Goal: Task Accomplishment & Management: Complete application form

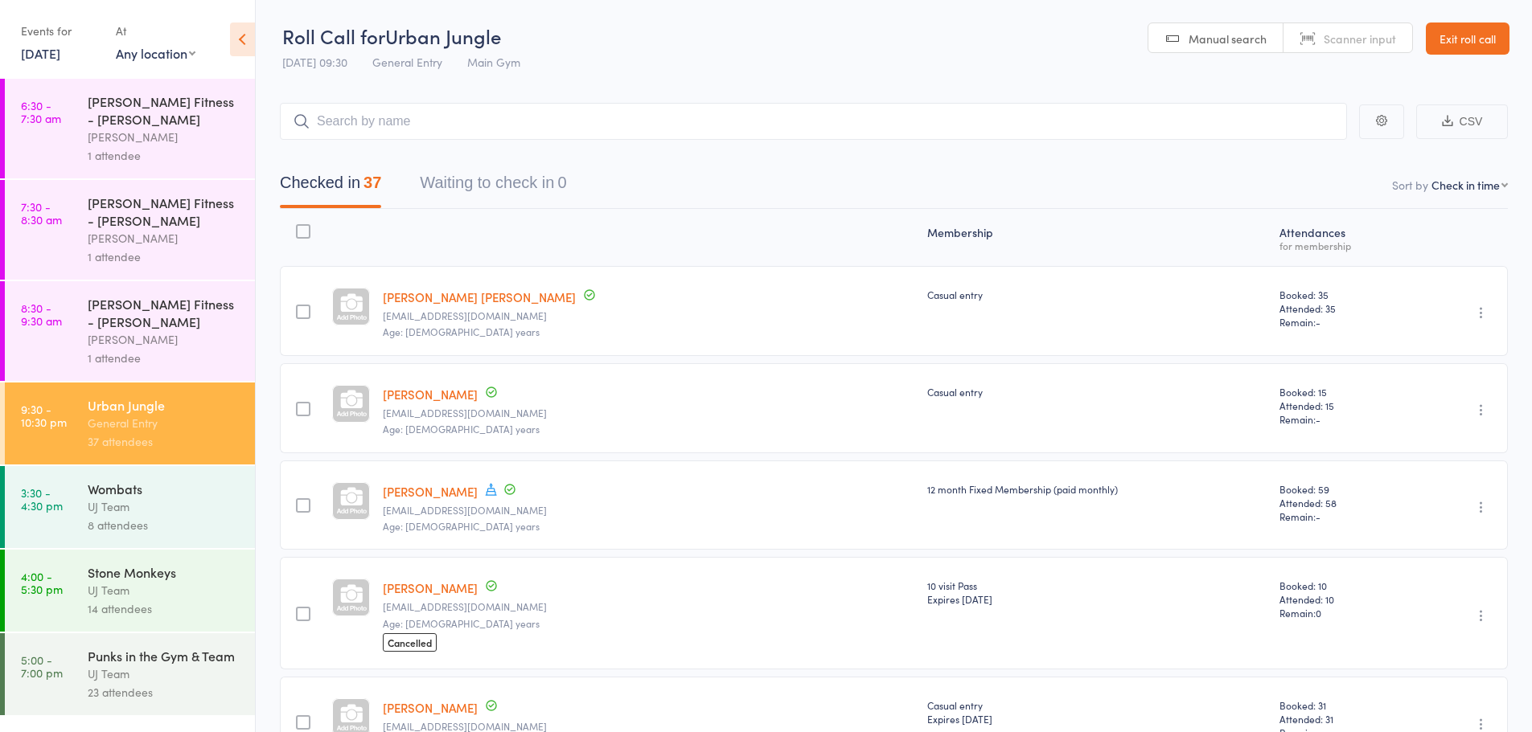
click at [60, 60] on link "15 Oct, 2025" at bounding box center [40, 53] width 39 height 18
click at [60, 46] on link "15 Oct, 2025" at bounding box center [40, 53] width 39 height 18
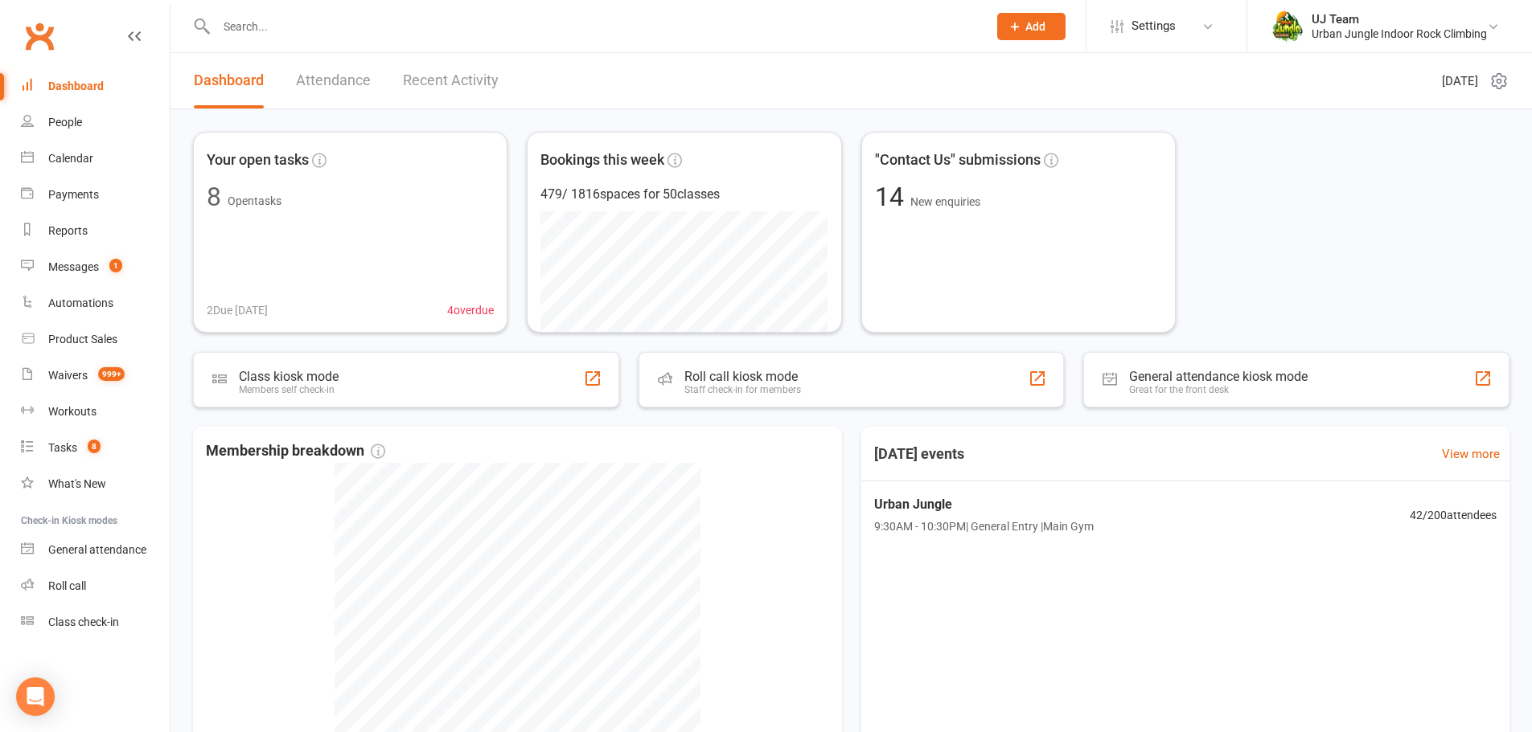
click at [240, 0] on div at bounding box center [584, 26] width 783 height 52
click at [241, 23] on input "text" at bounding box center [593, 26] width 765 height 23
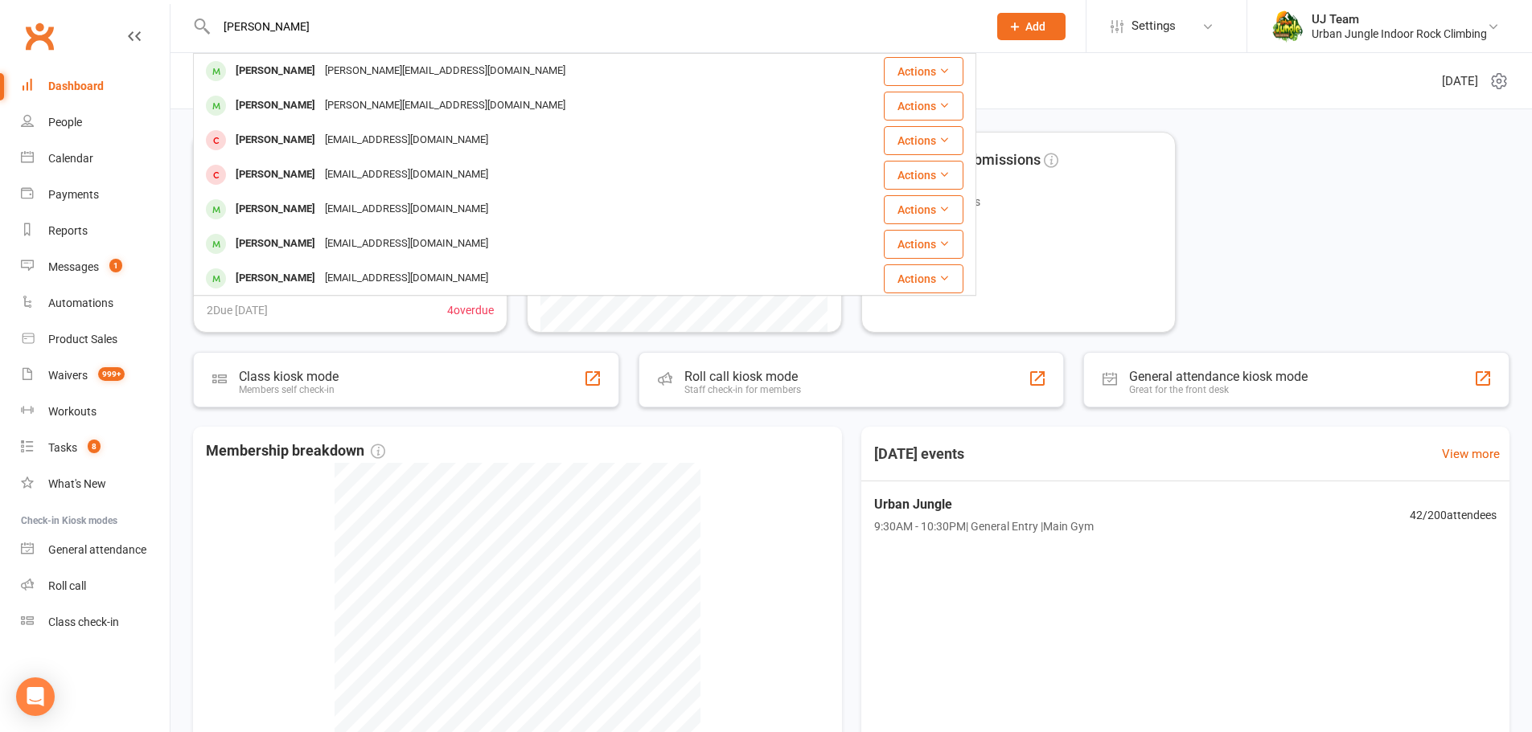
type input "[PERSON_NAME]"
click at [320, 79] on div "[PERSON_NAME][EMAIL_ADDRESS][DOMAIN_NAME]" at bounding box center [445, 70] width 250 height 23
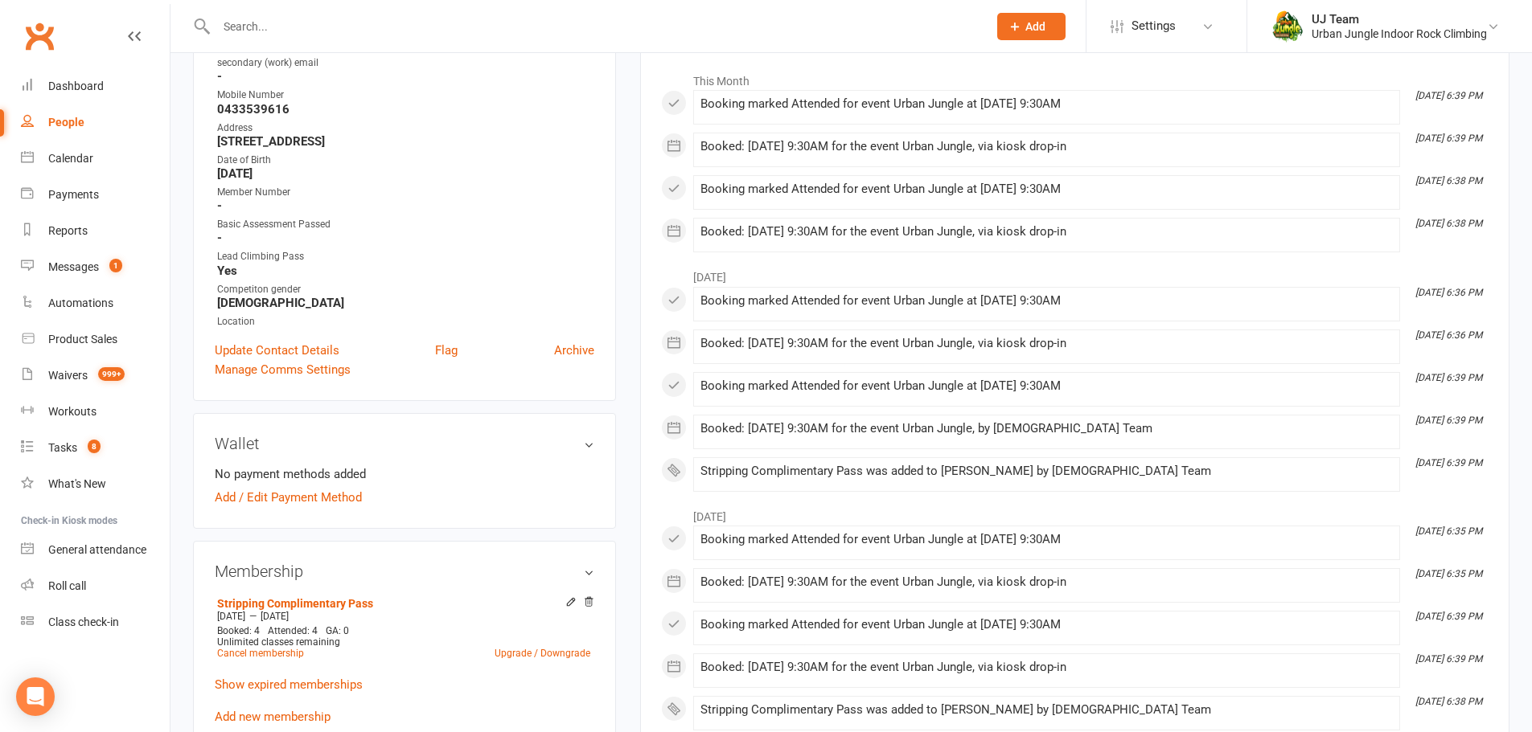
scroll to position [482, 0]
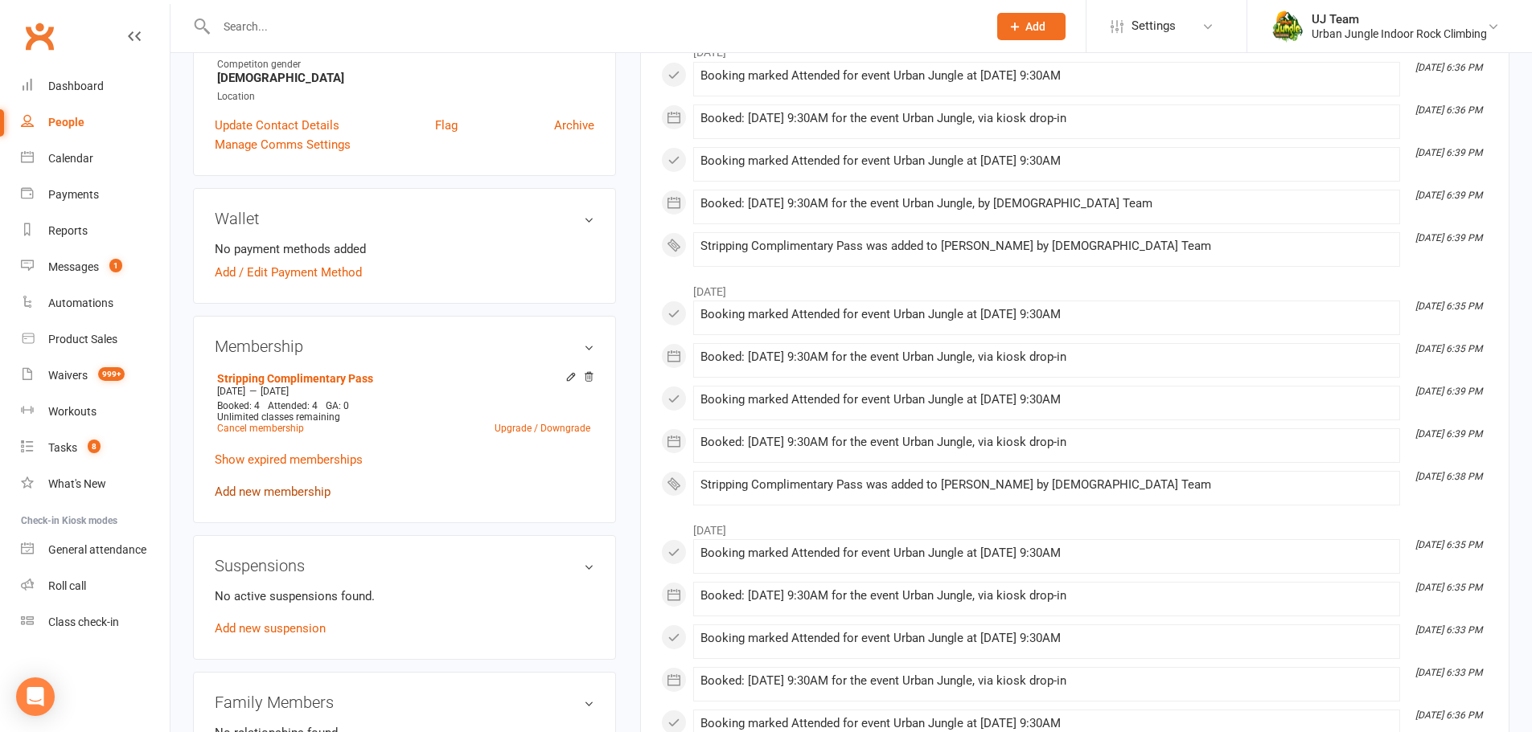
click at [293, 487] on link "Add new membership" at bounding box center [273, 492] width 116 height 14
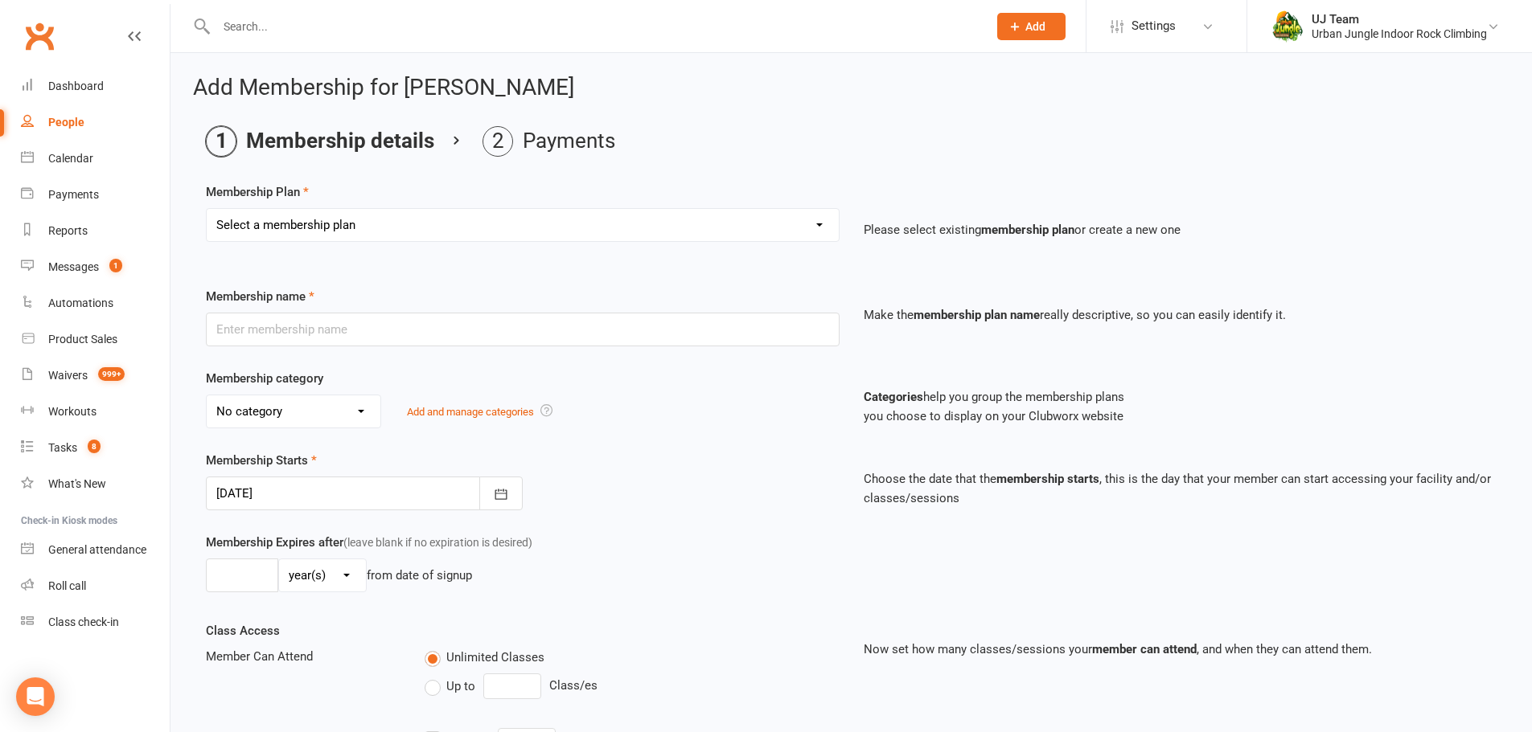
click at [349, 215] on select "Select a membership plan Create new Membership Plan 10 visit Pass 10 visit Pass…" at bounding box center [523, 225] width 632 height 32
select select "11"
click at [207, 209] on select "Select a membership plan Create new Membership Plan 10 visit Pass 10 visit Pass…" at bounding box center [523, 225] width 632 height 32
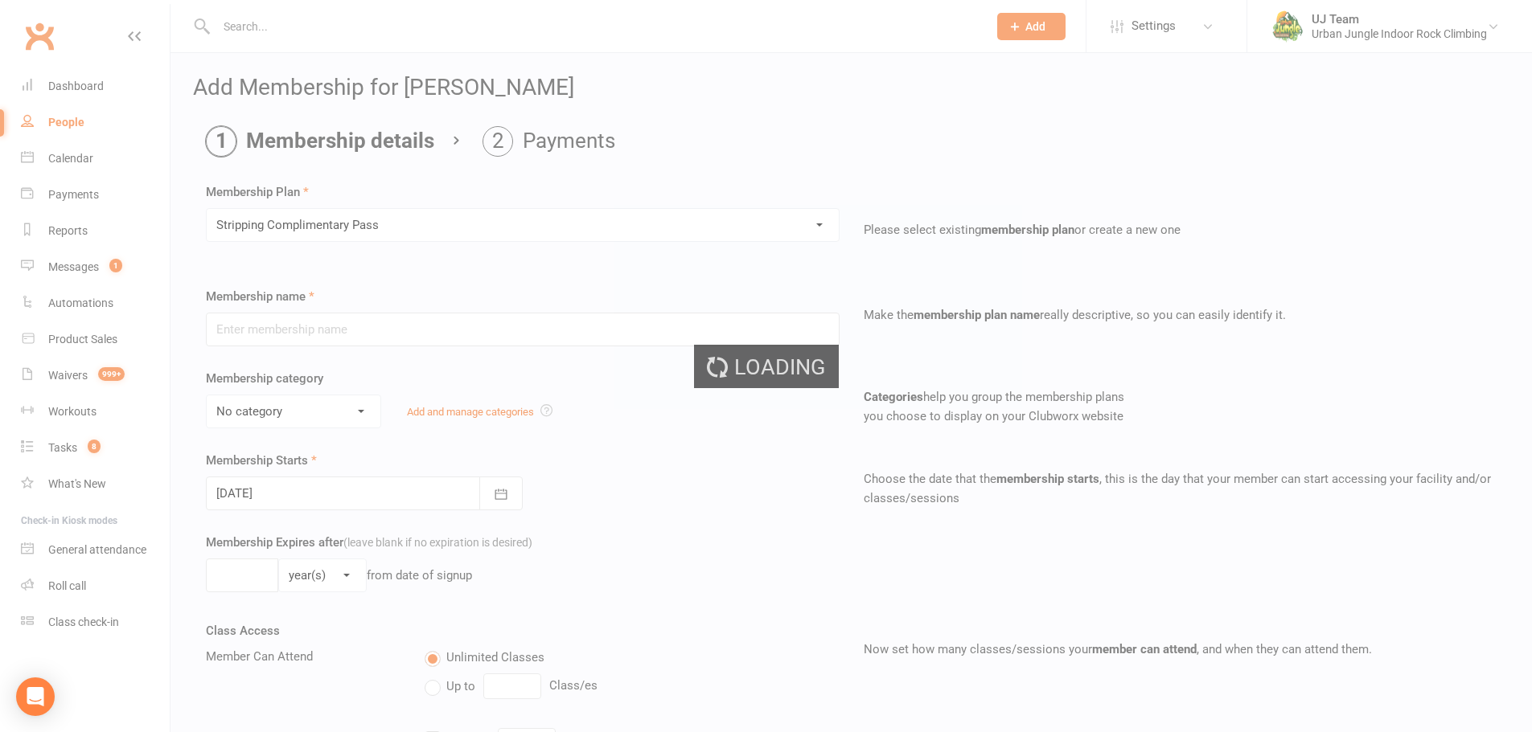
type input "Stripping Complimentary Pass"
type input "1"
select select "2"
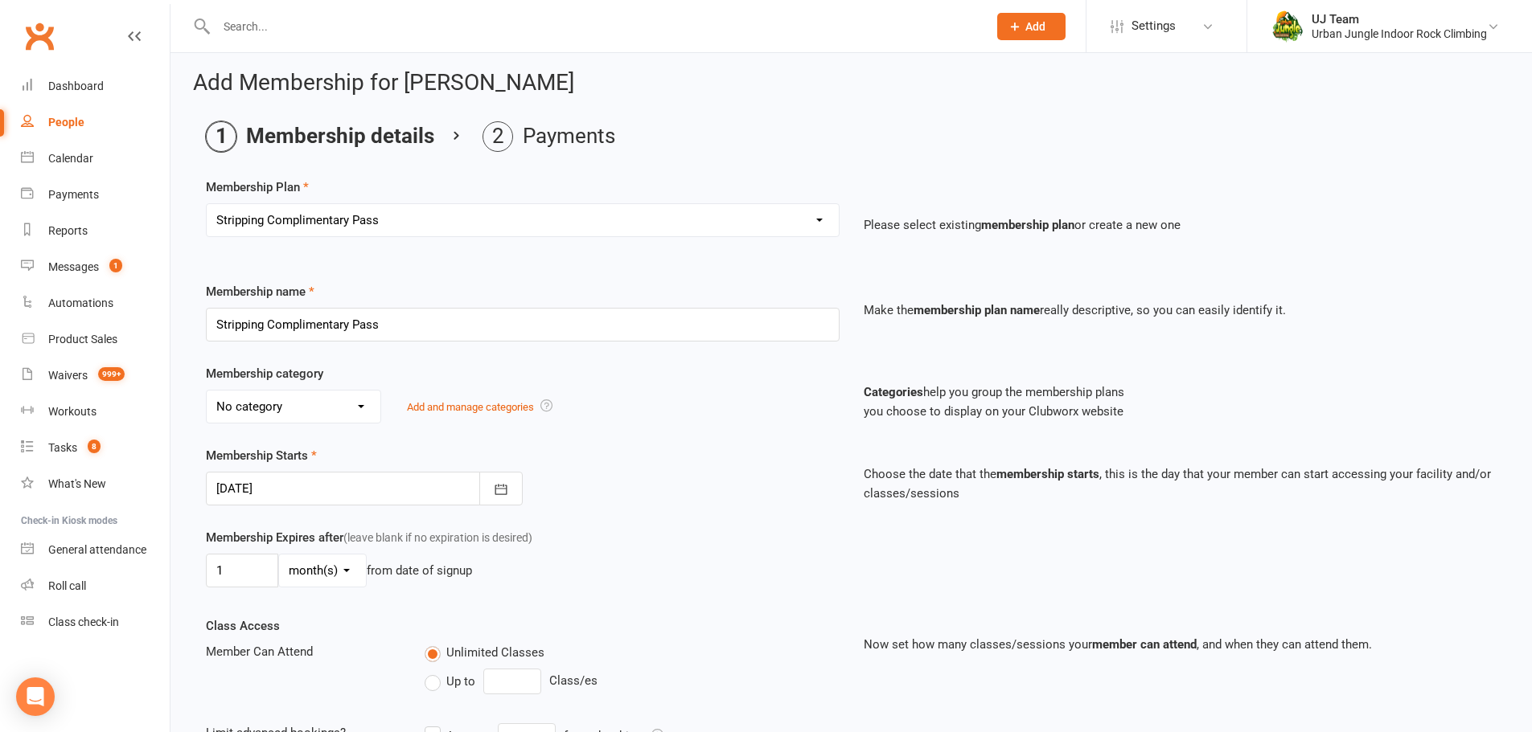
scroll to position [161, 0]
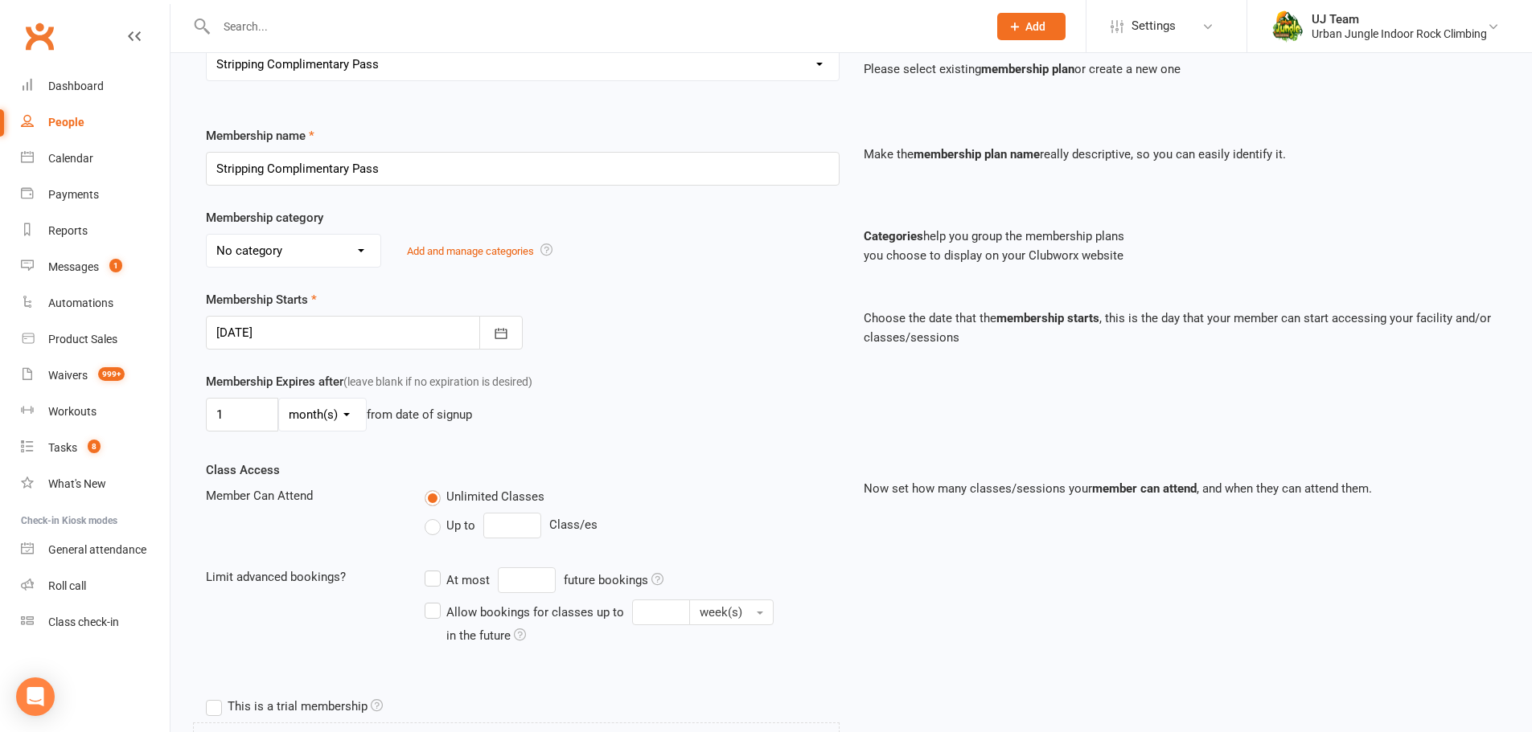
click at [300, 311] on div "Membership Starts [DATE] [DATE] Sun Mon Tue Wed Thu Fri Sat 40 28 29 30 01 02 0…" at bounding box center [523, 319] width 658 height 59
click at [304, 329] on div at bounding box center [364, 333] width 317 height 34
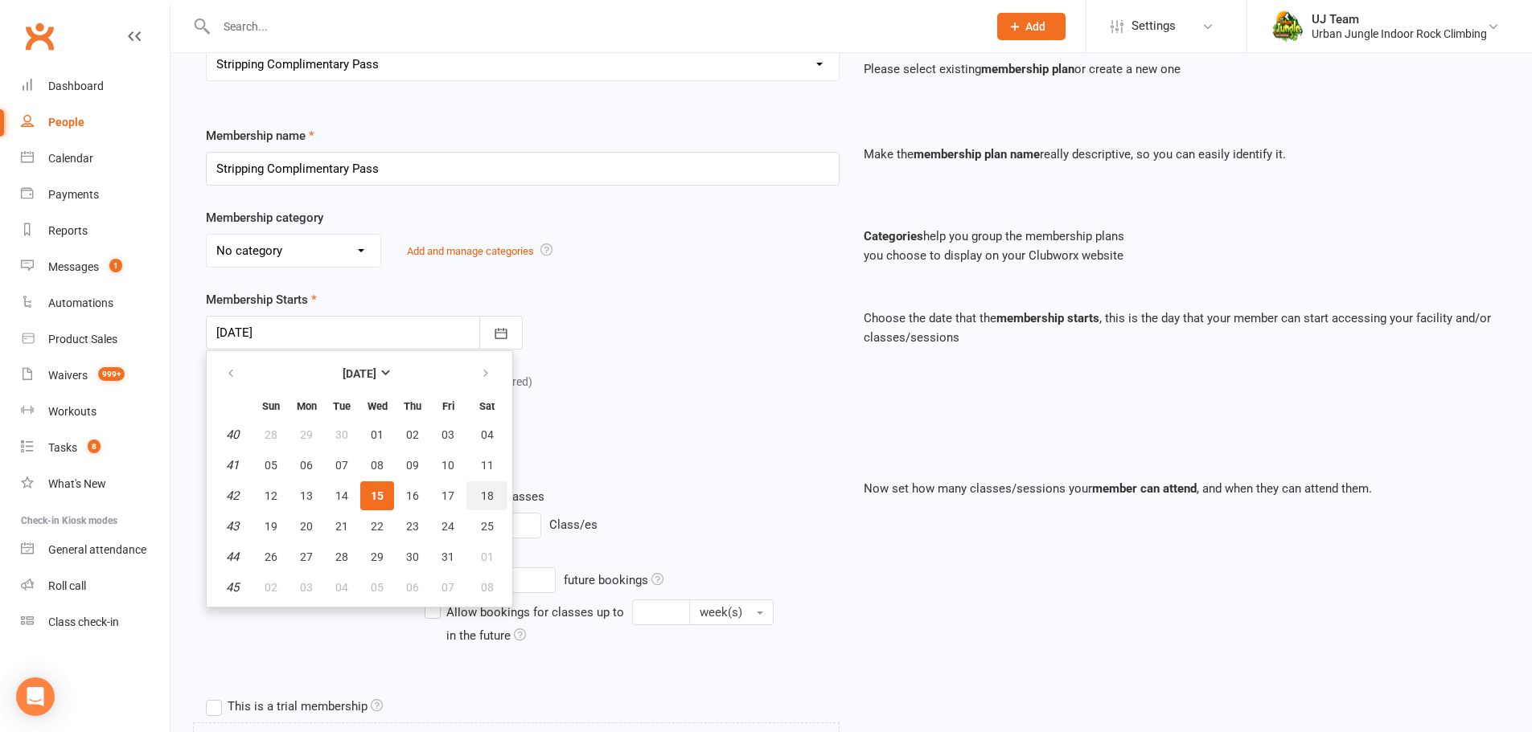
click at [481, 490] on span "18" at bounding box center [487, 496] width 13 height 13
type input "[DATE]"
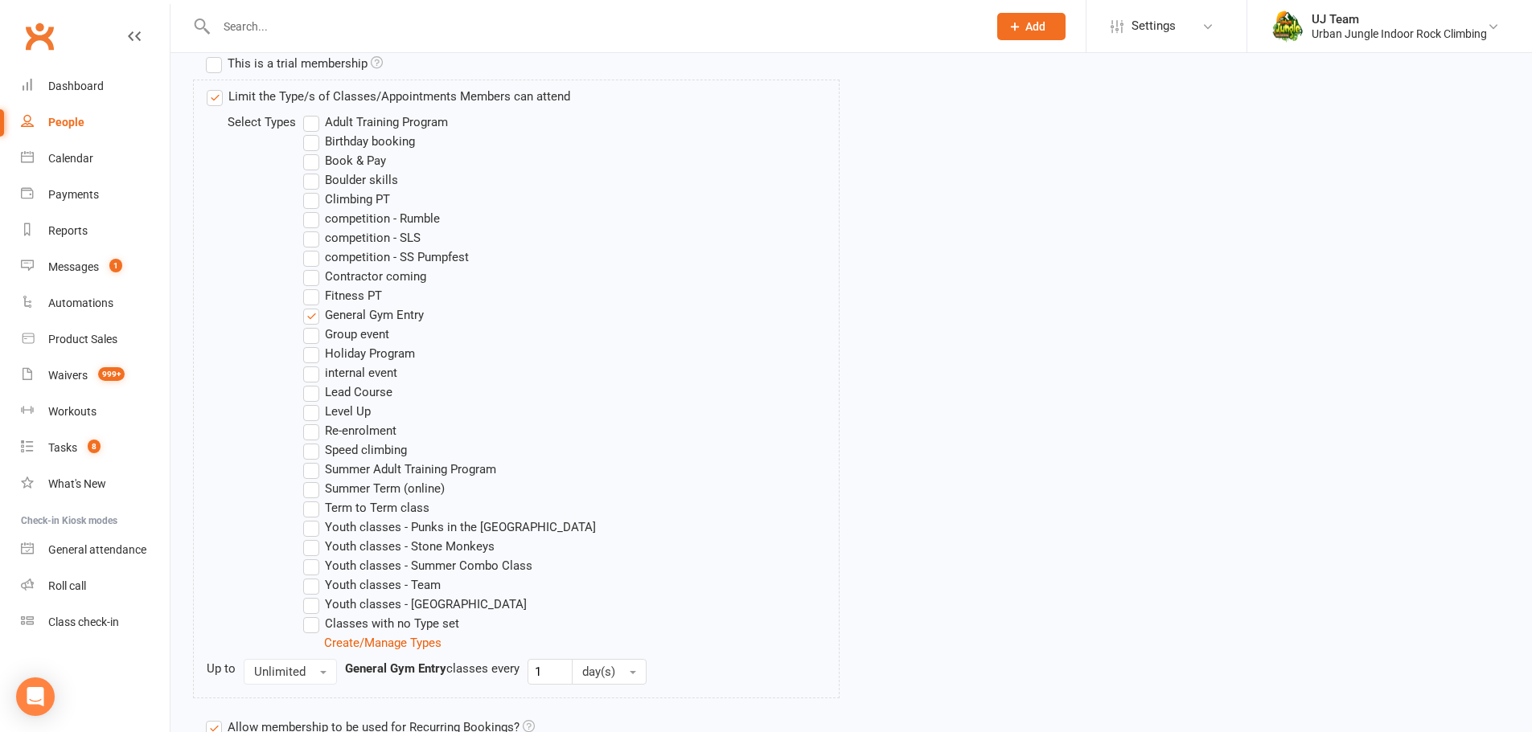
scroll to position [952, 0]
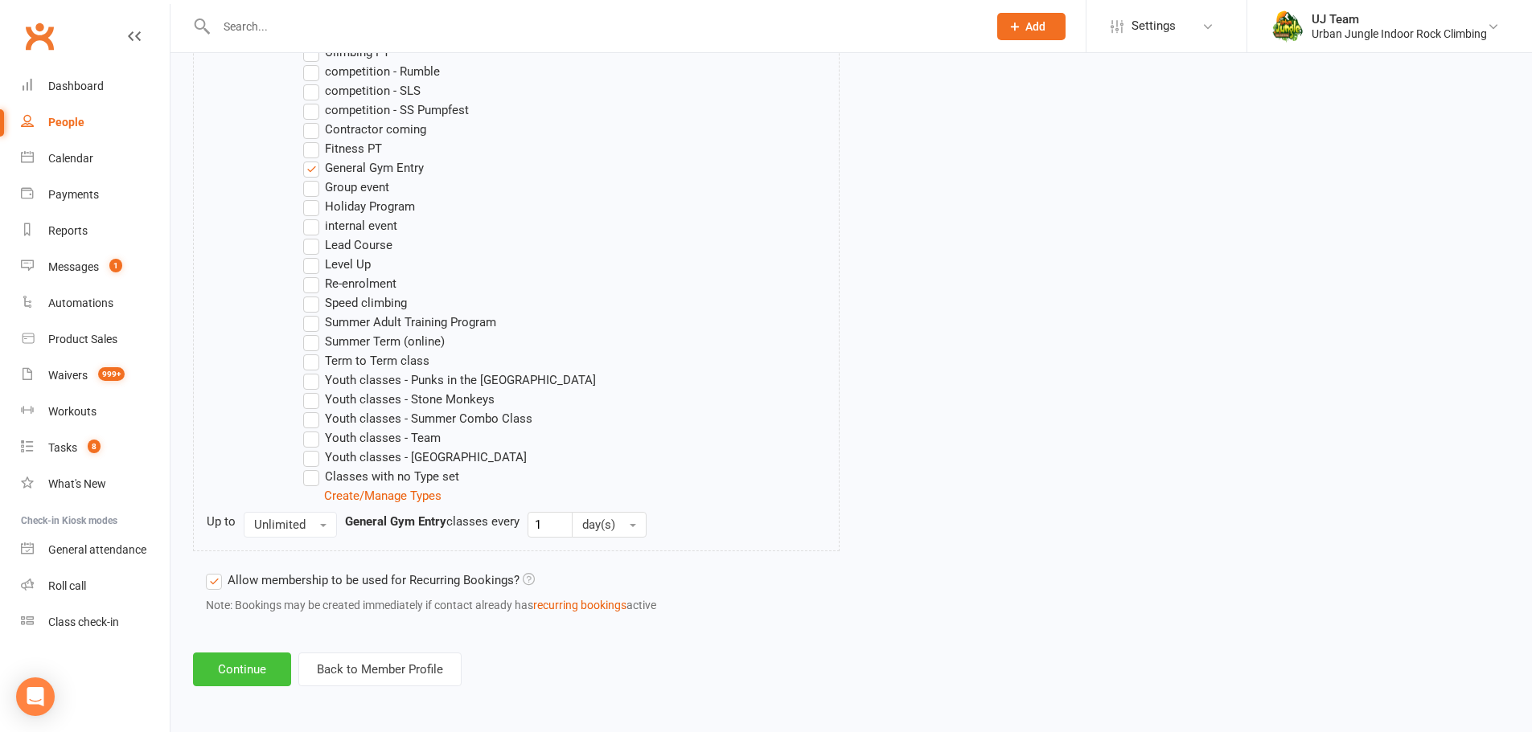
click at [240, 671] on button "Continue" at bounding box center [242, 670] width 98 height 34
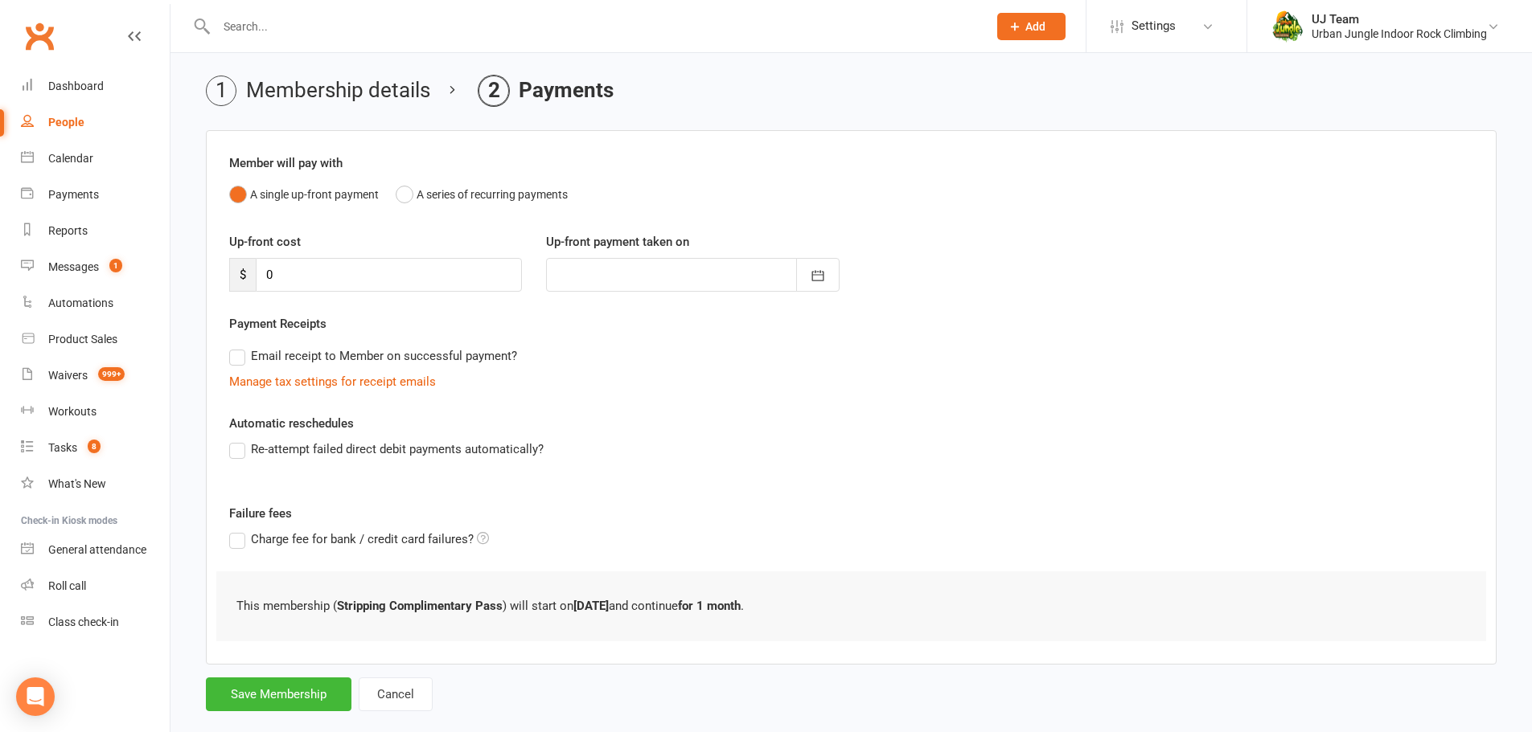
scroll to position [79, 0]
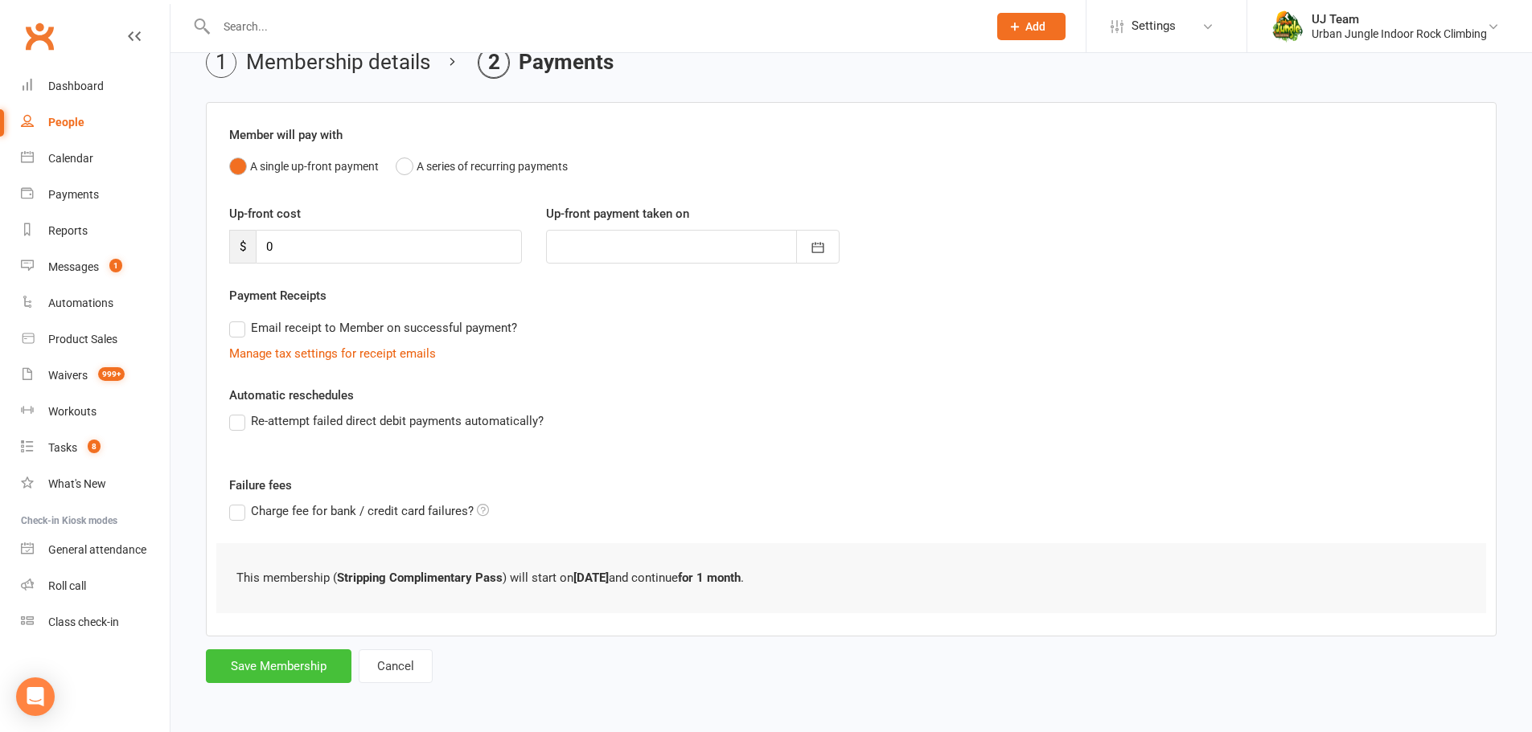
click at [265, 666] on button "Save Membership" at bounding box center [279, 667] width 146 height 34
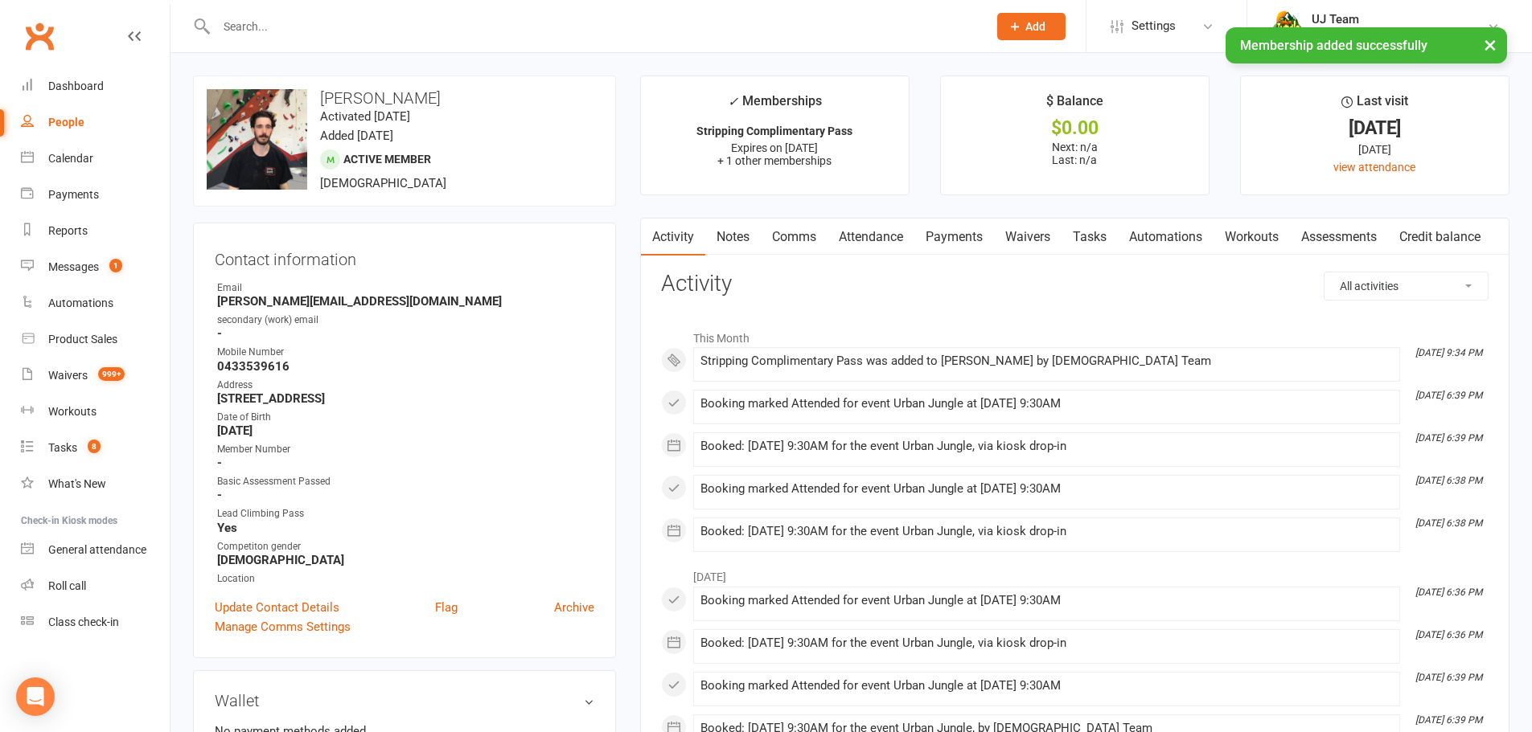
click at [320, 24] on input "text" at bounding box center [593, 26] width 765 height 23
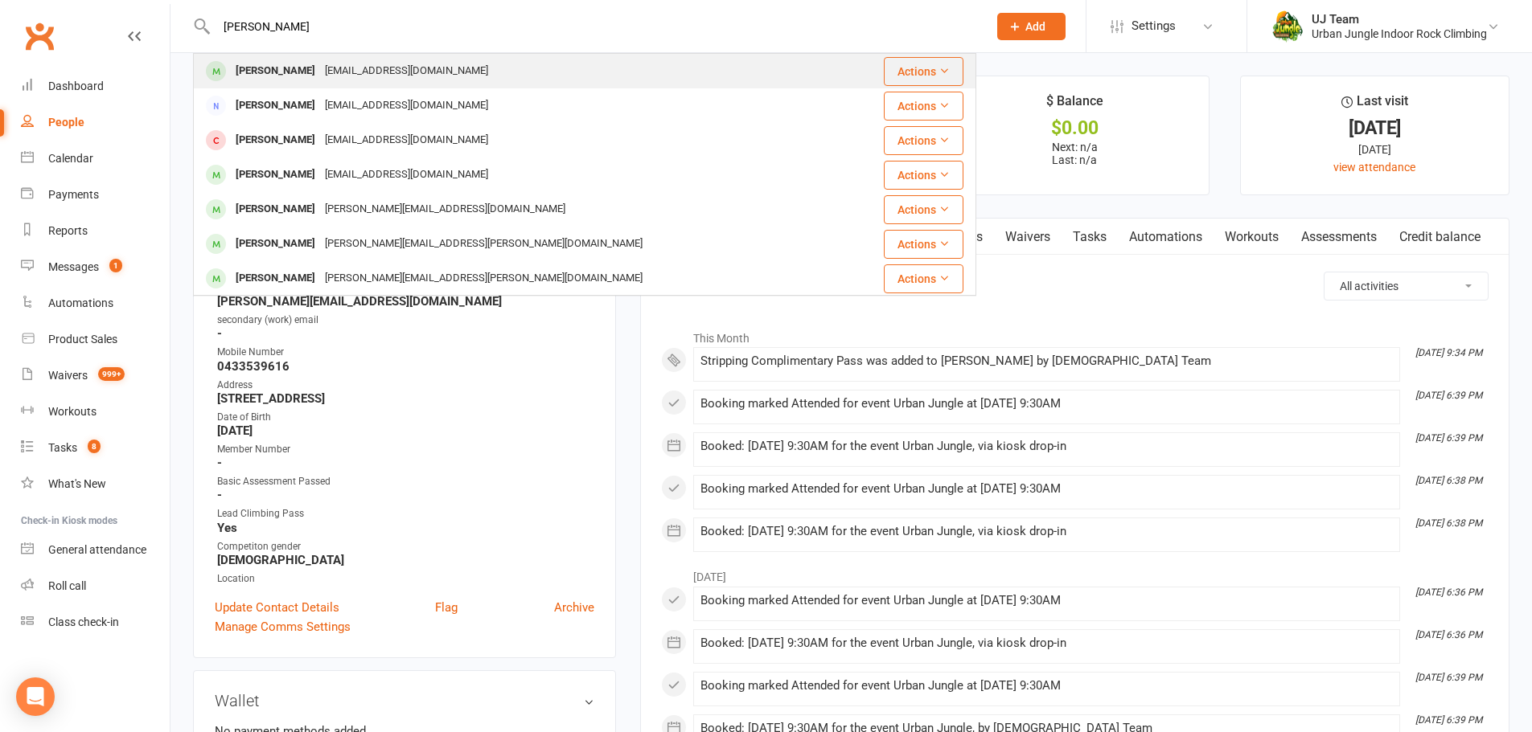
type input "[PERSON_NAME]"
click at [320, 83] on div "[EMAIL_ADDRESS][DOMAIN_NAME]" at bounding box center [406, 70] width 173 height 23
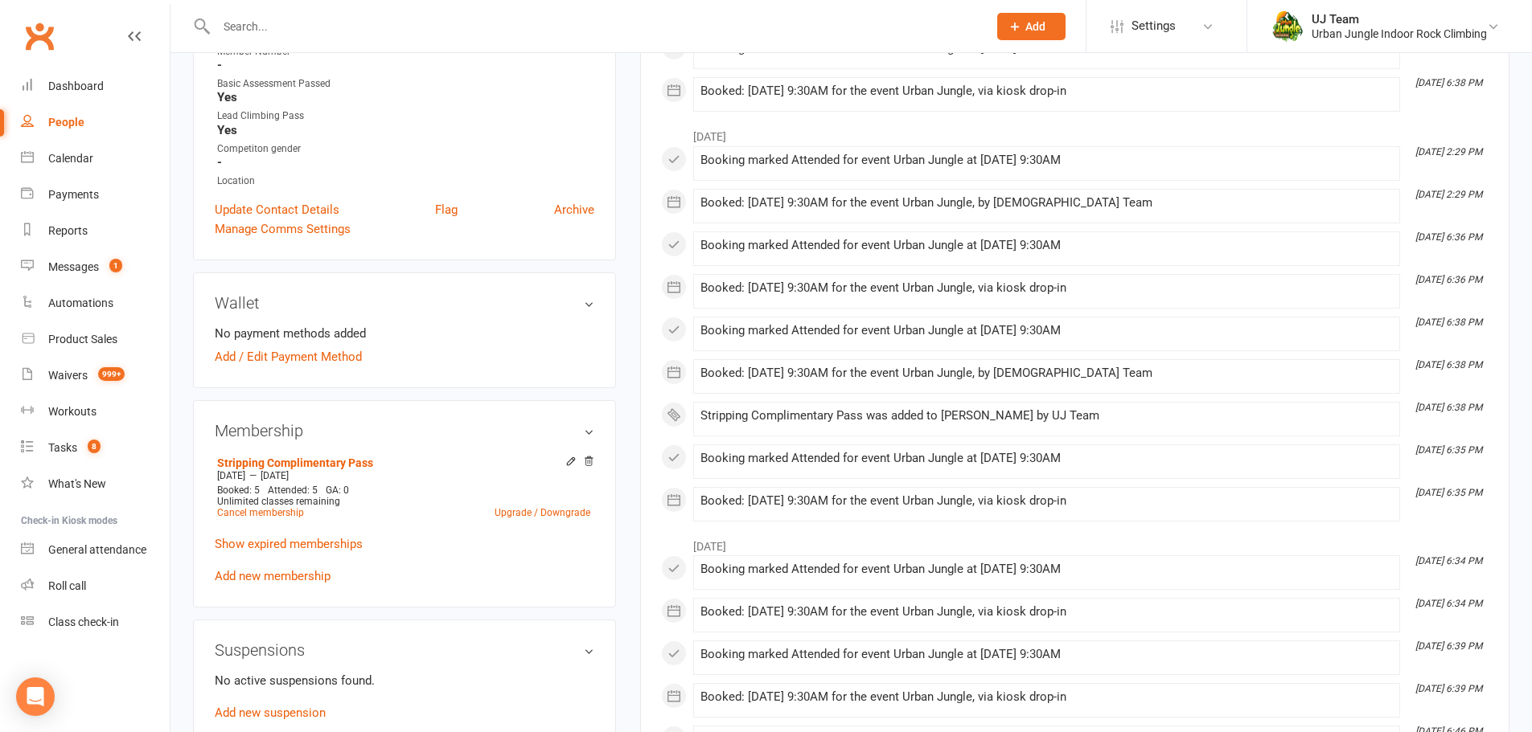
scroll to position [402, 0]
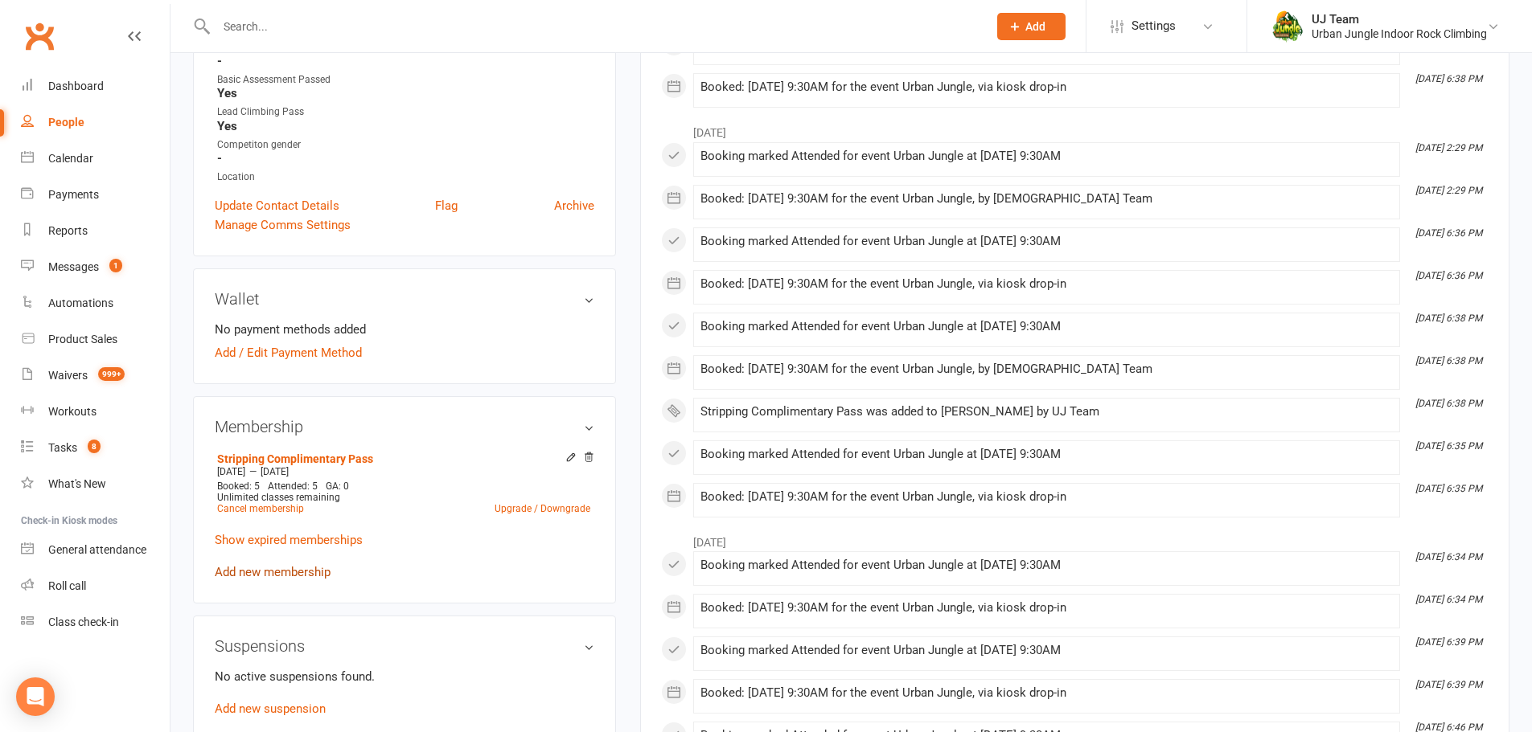
click at [241, 571] on link "Add new membership" at bounding box center [273, 572] width 116 height 14
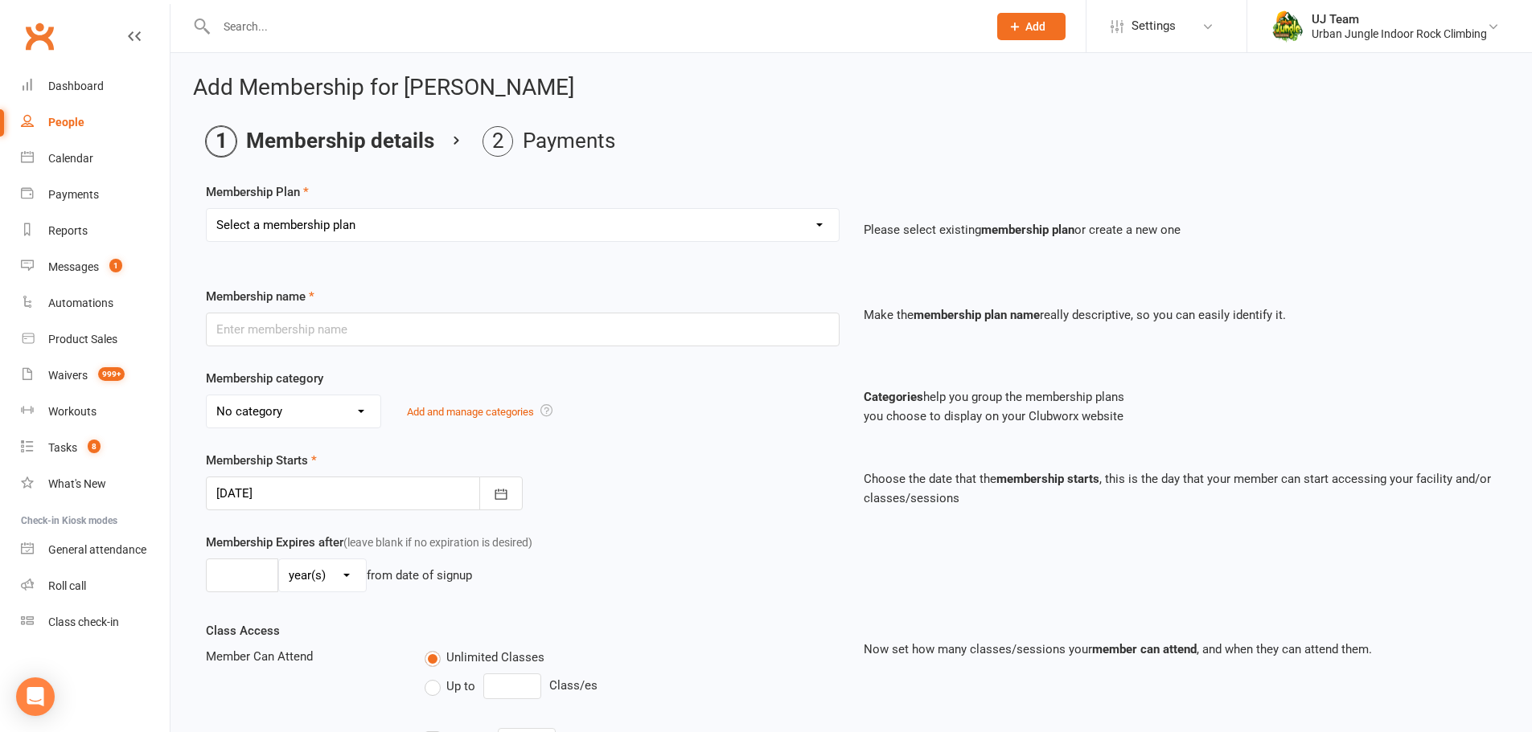
click at [306, 486] on div at bounding box center [364, 494] width 317 height 34
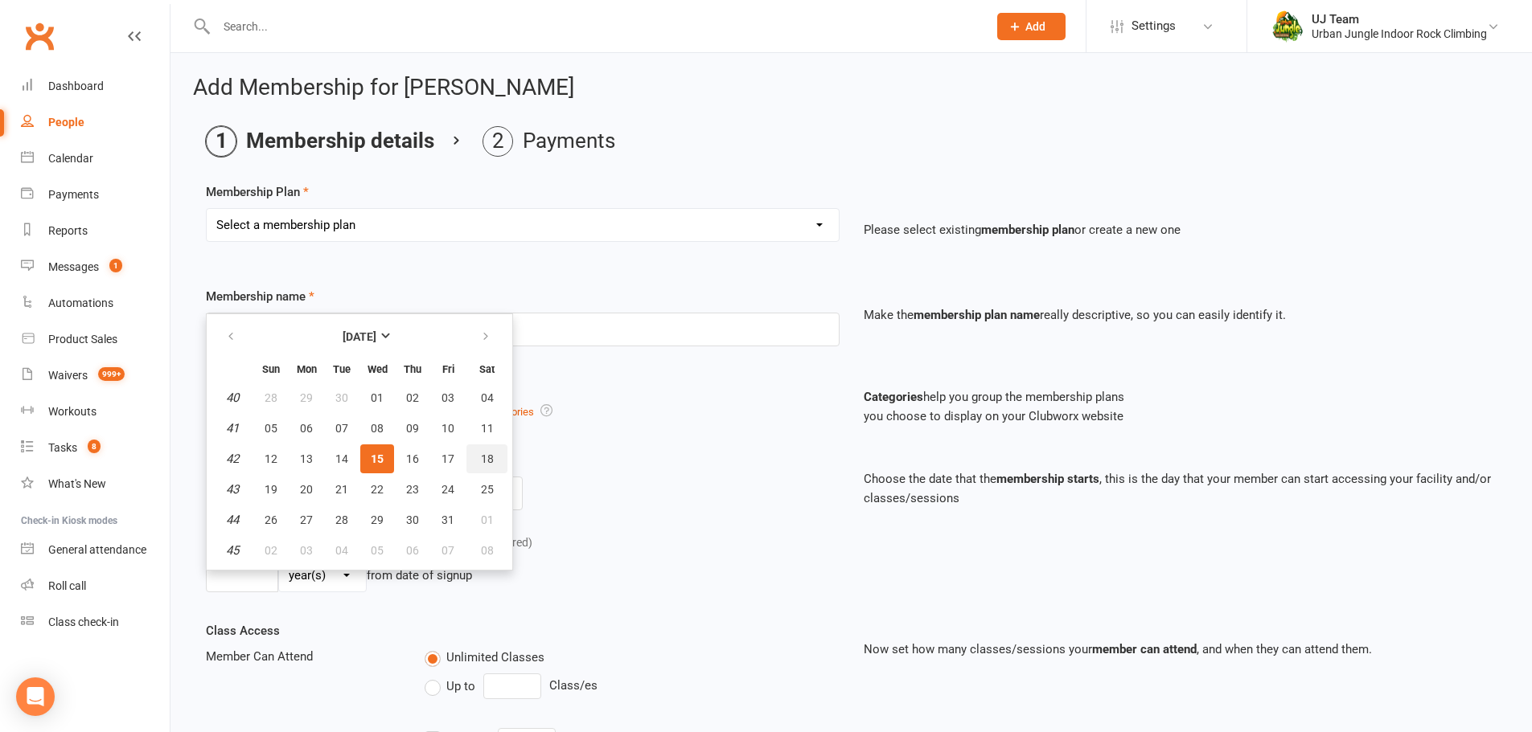
click at [466, 456] on button "18" at bounding box center [486, 459] width 41 height 29
type input "[DATE]"
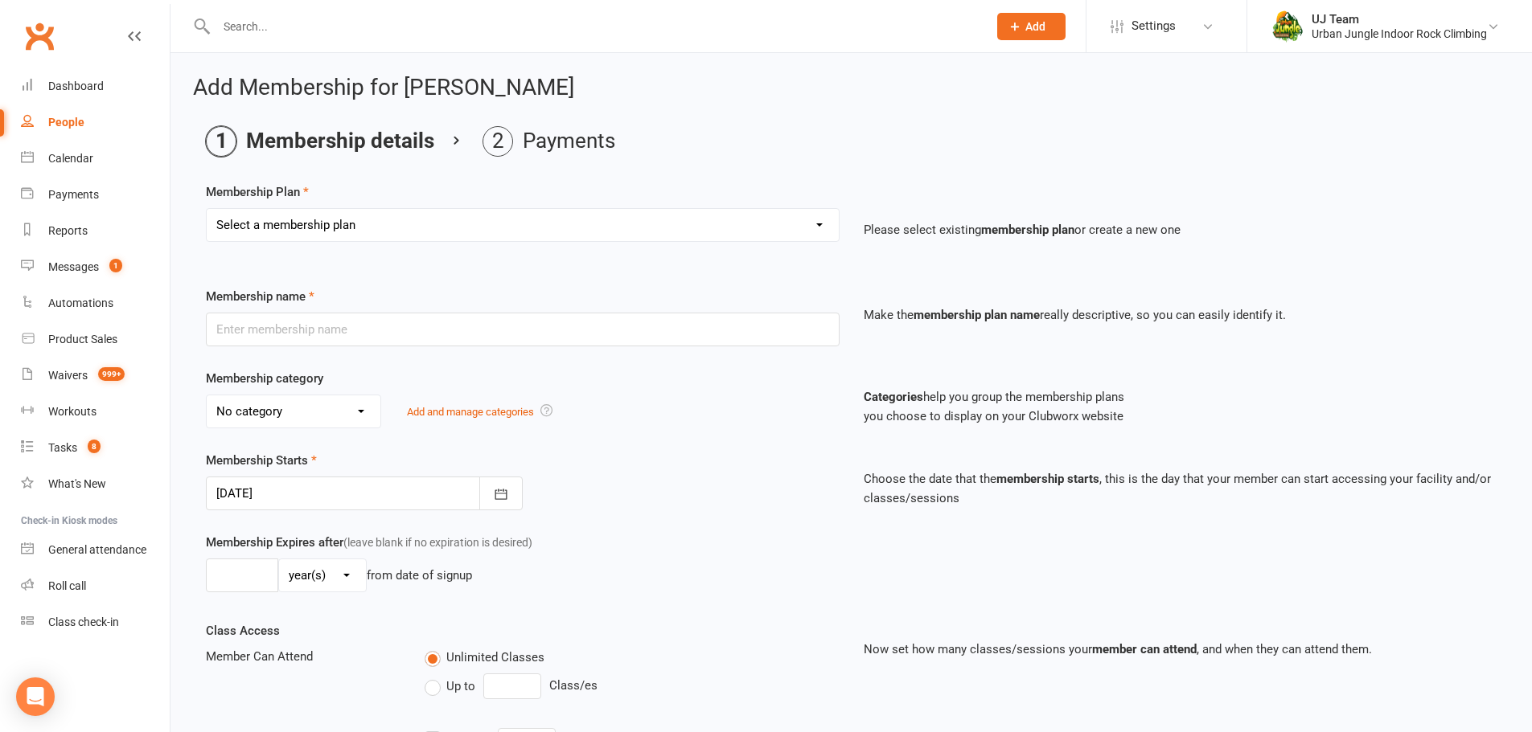
click at [298, 225] on select "Select a membership plan Create new Membership Plan 10 visit Pass 10 visit Pass…" at bounding box center [523, 225] width 632 height 32
select select "11"
click at [207, 209] on select "Select a membership plan Create new Membership Plan 10 visit Pass 10 visit Pass…" at bounding box center [523, 225] width 632 height 32
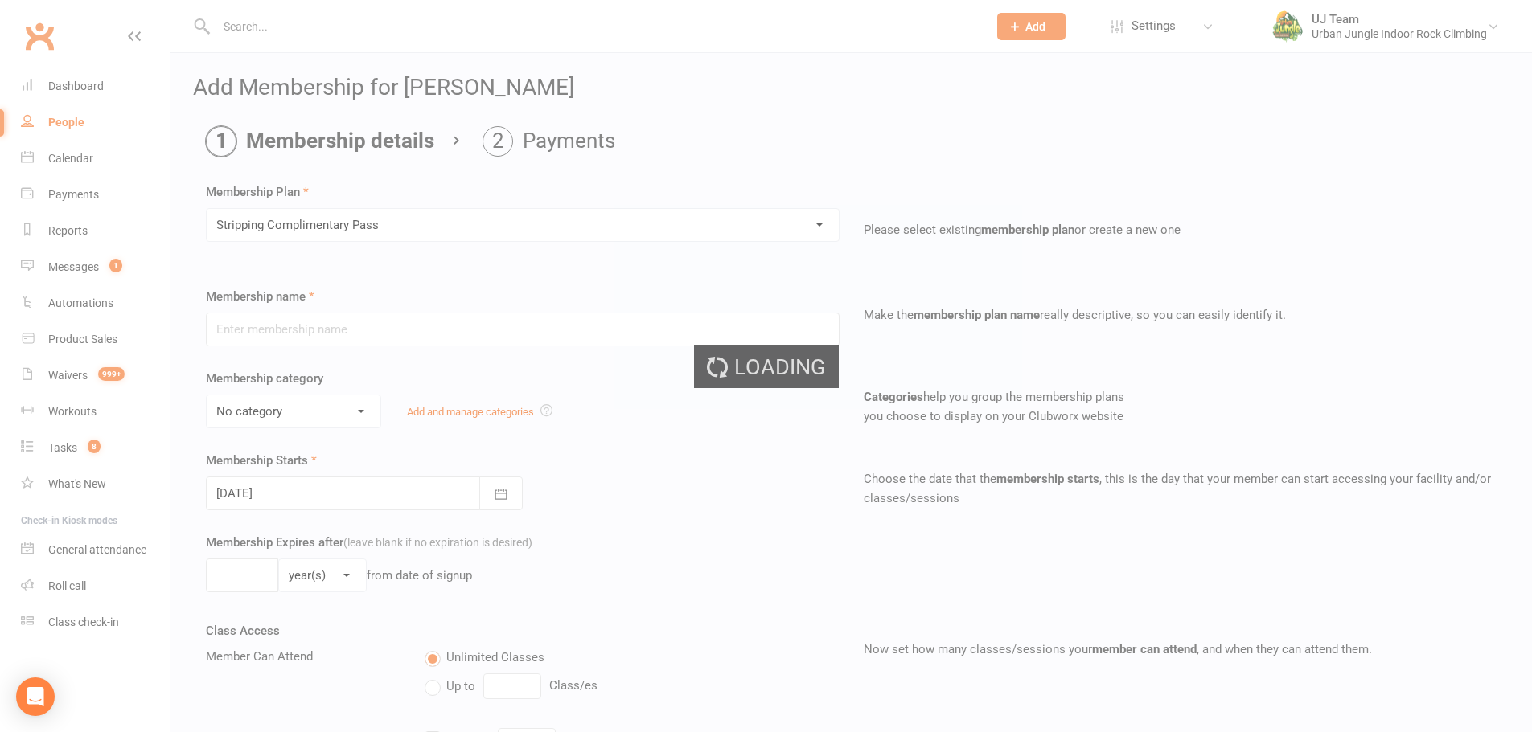
type input "Stripping Complimentary Pass"
type input "1"
select select "2"
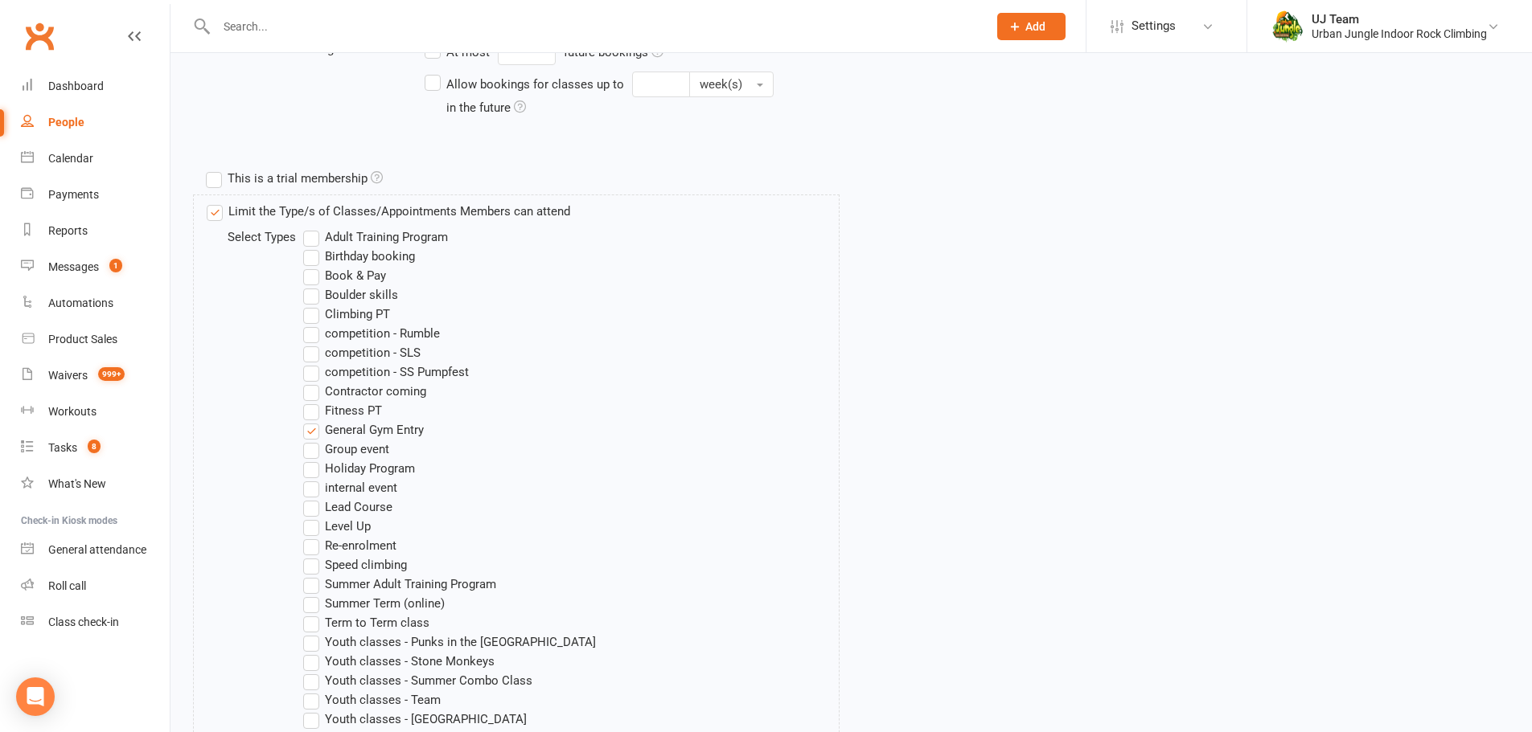
scroll to position [161, 0]
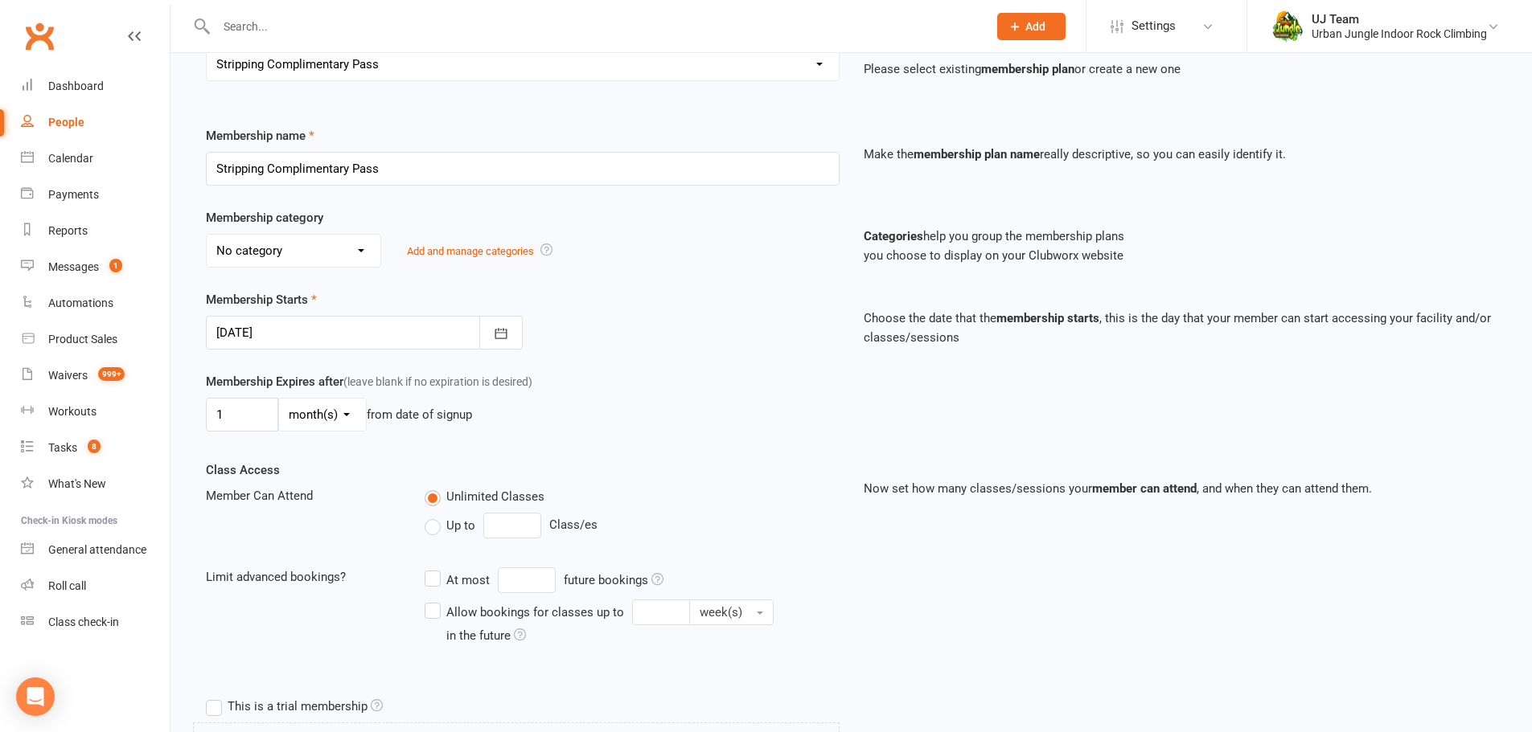
click at [259, 338] on div at bounding box center [364, 333] width 317 height 34
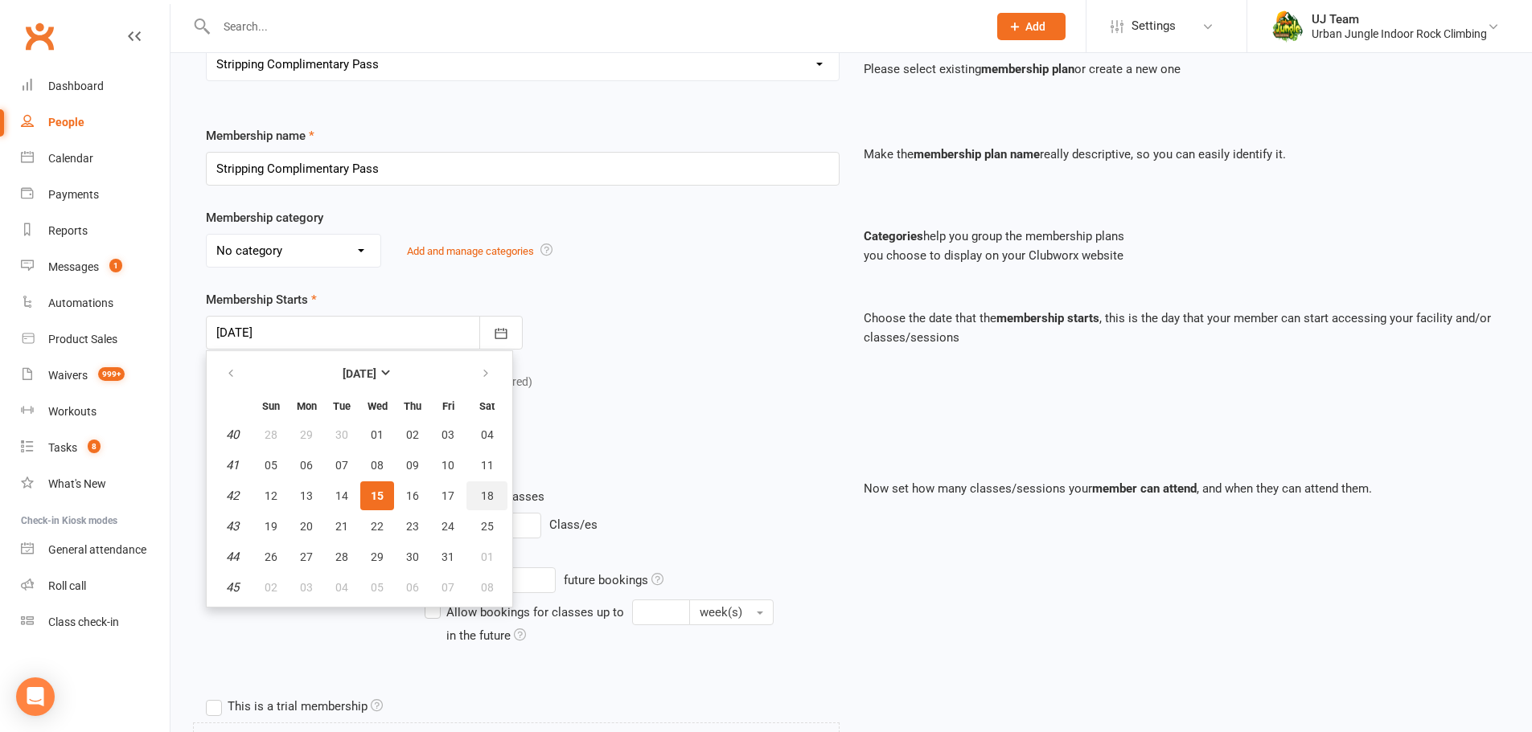
click at [481, 497] on span "18" at bounding box center [487, 496] width 13 height 13
type input "[DATE]"
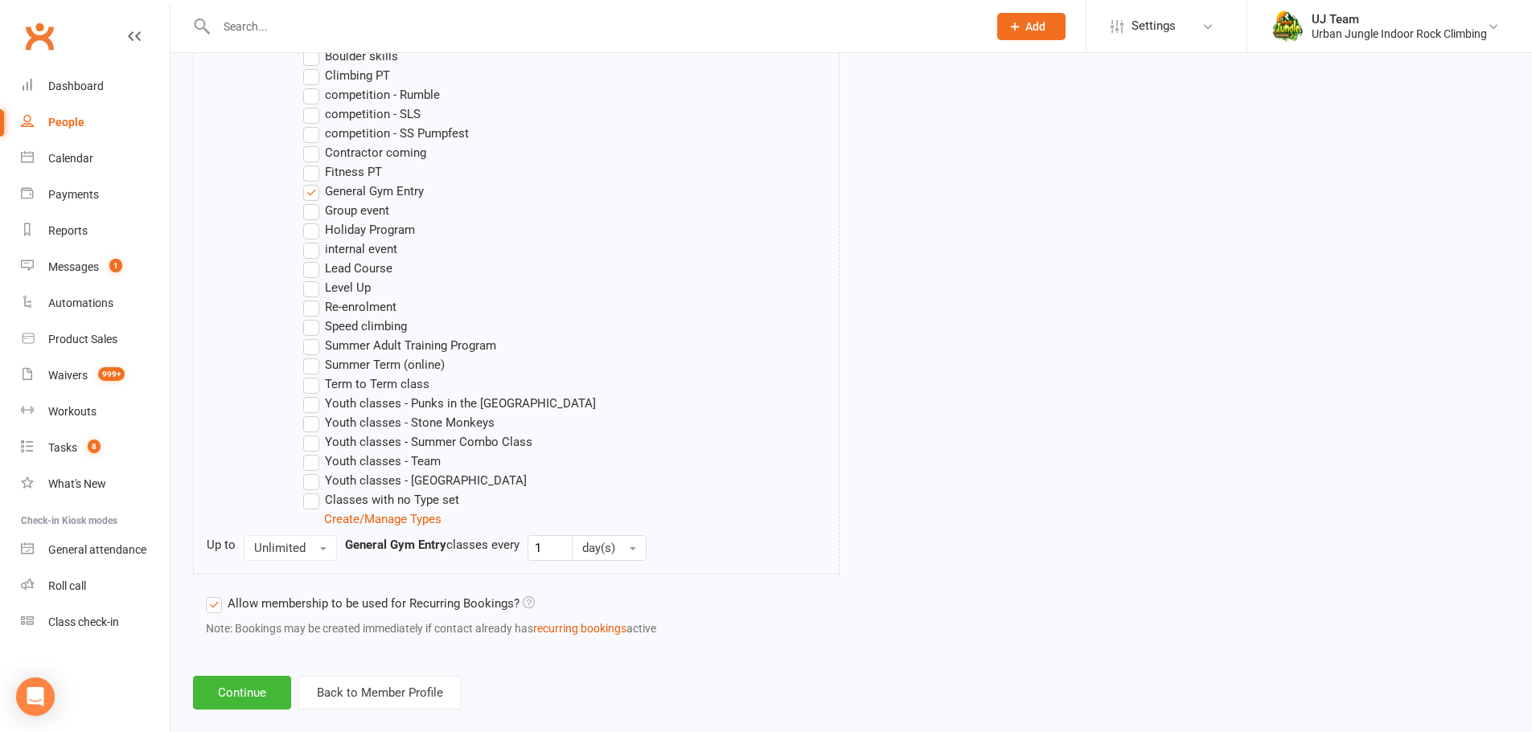
scroll to position [952, 0]
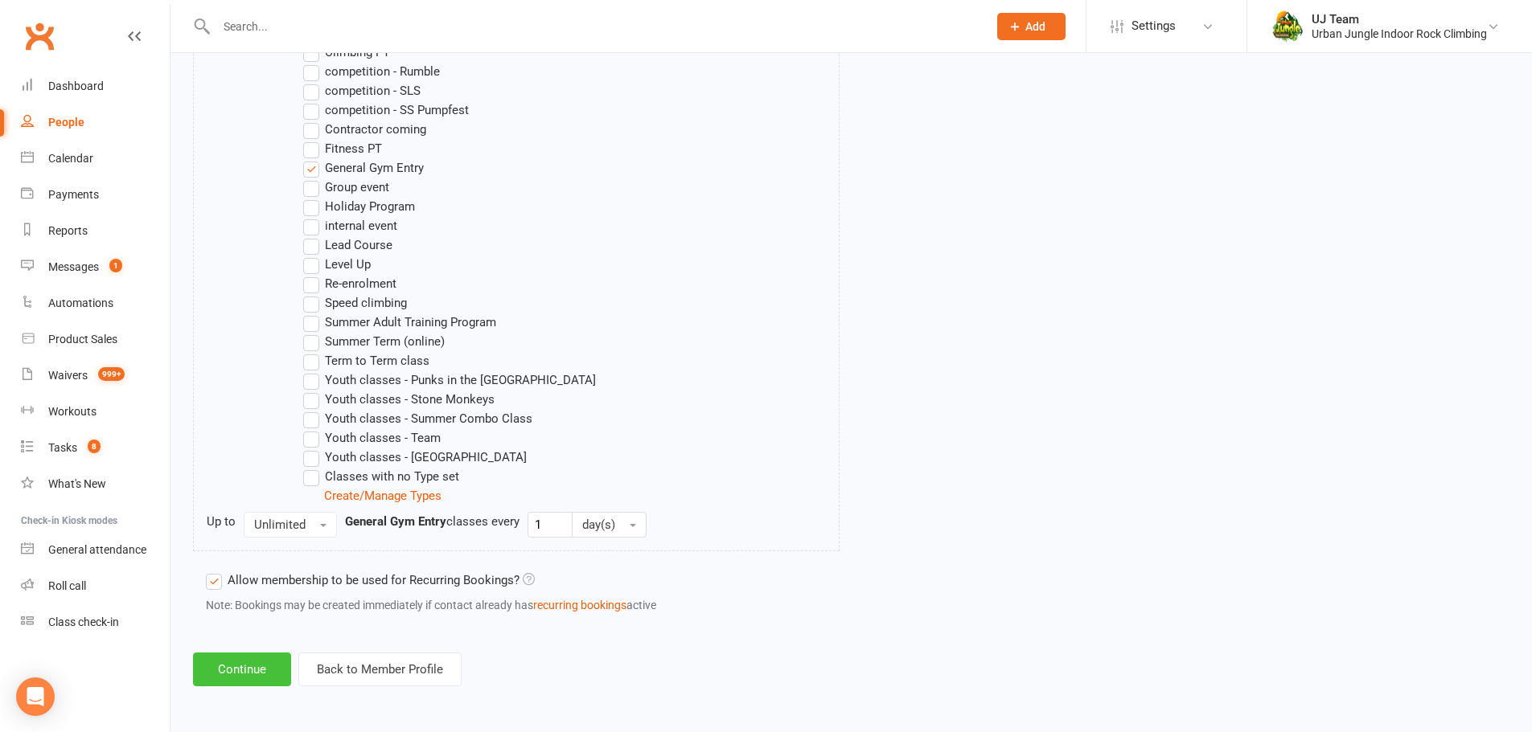
click at [263, 663] on button "Continue" at bounding box center [242, 670] width 98 height 34
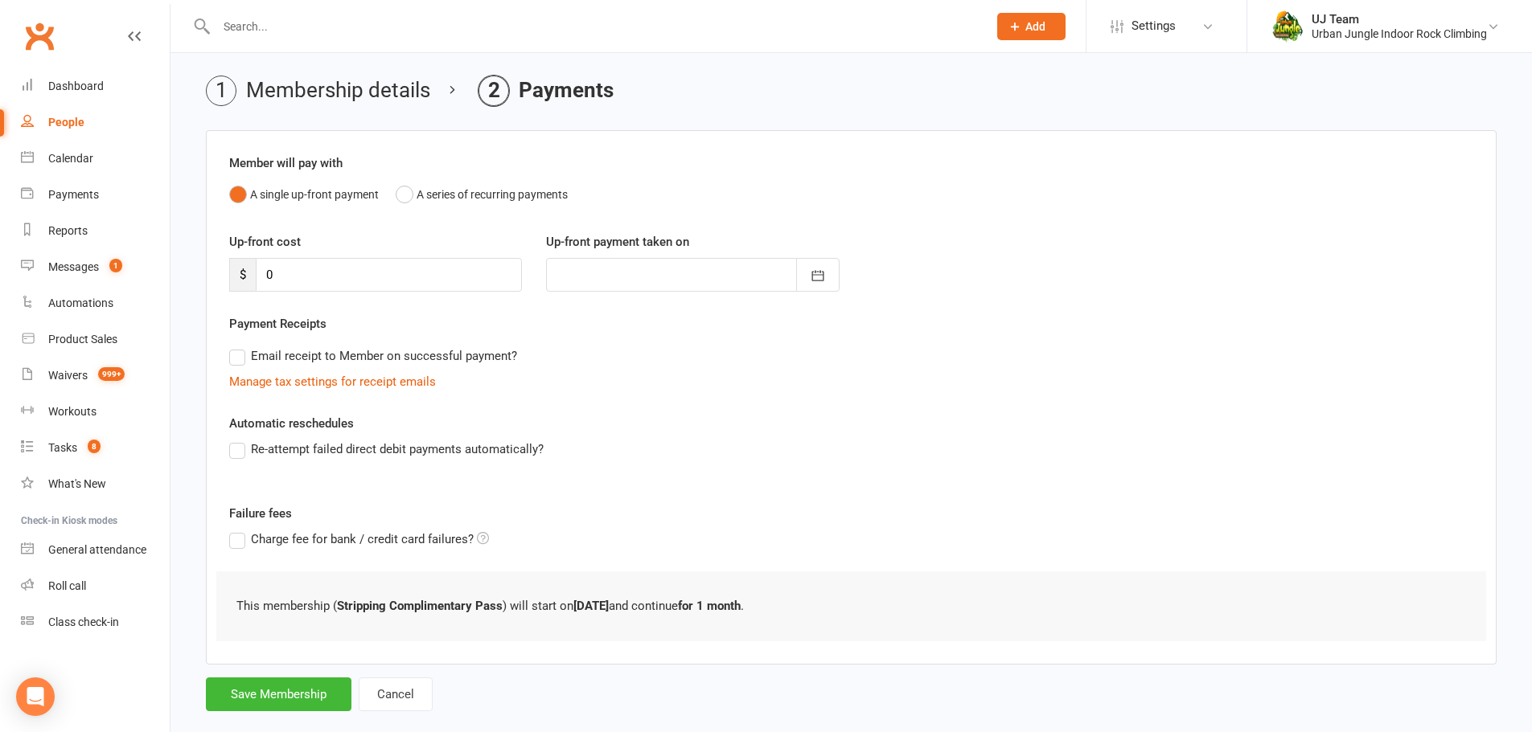
scroll to position [79, 0]
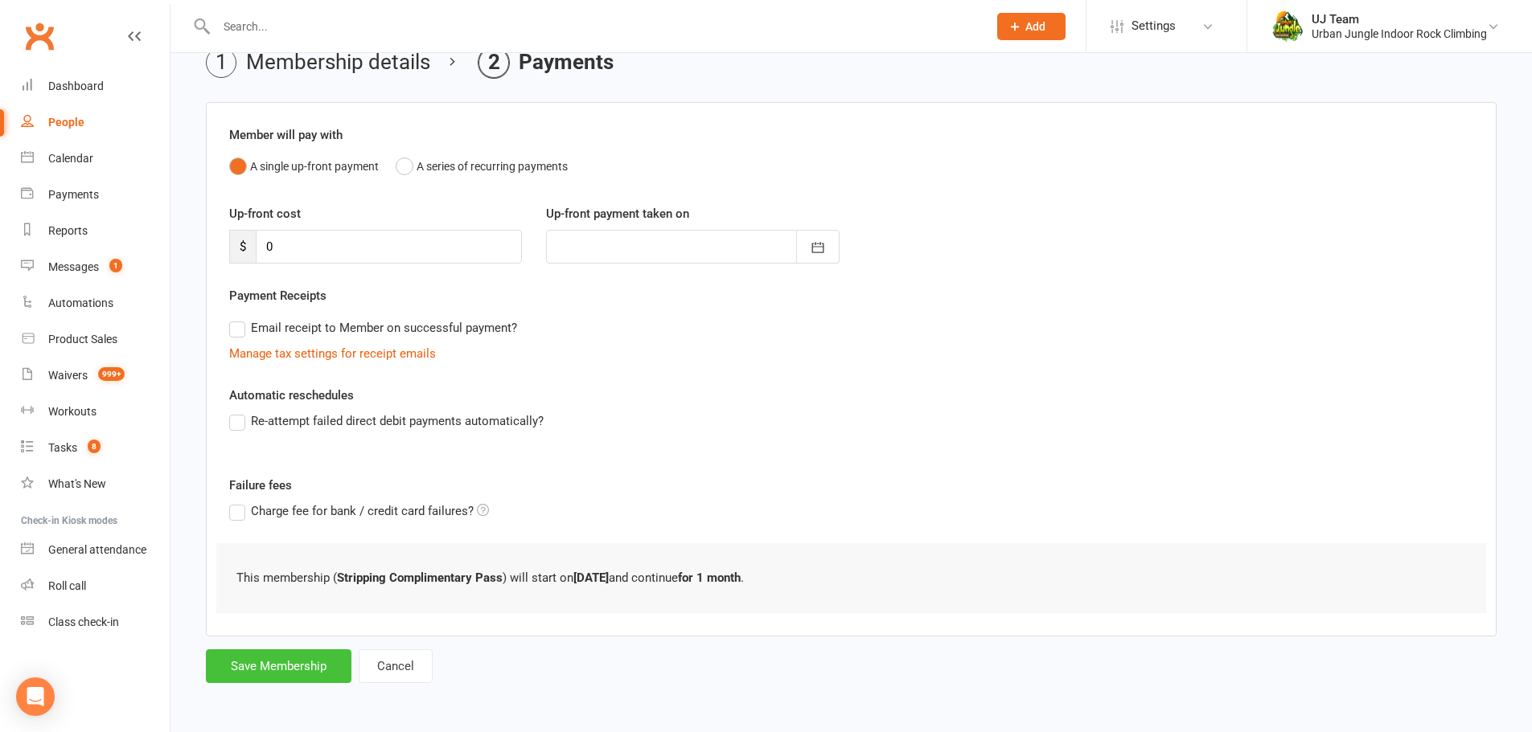
click at [298, 674] on button "Save Membership" at bounding box center [279, 667] width 146 height 34
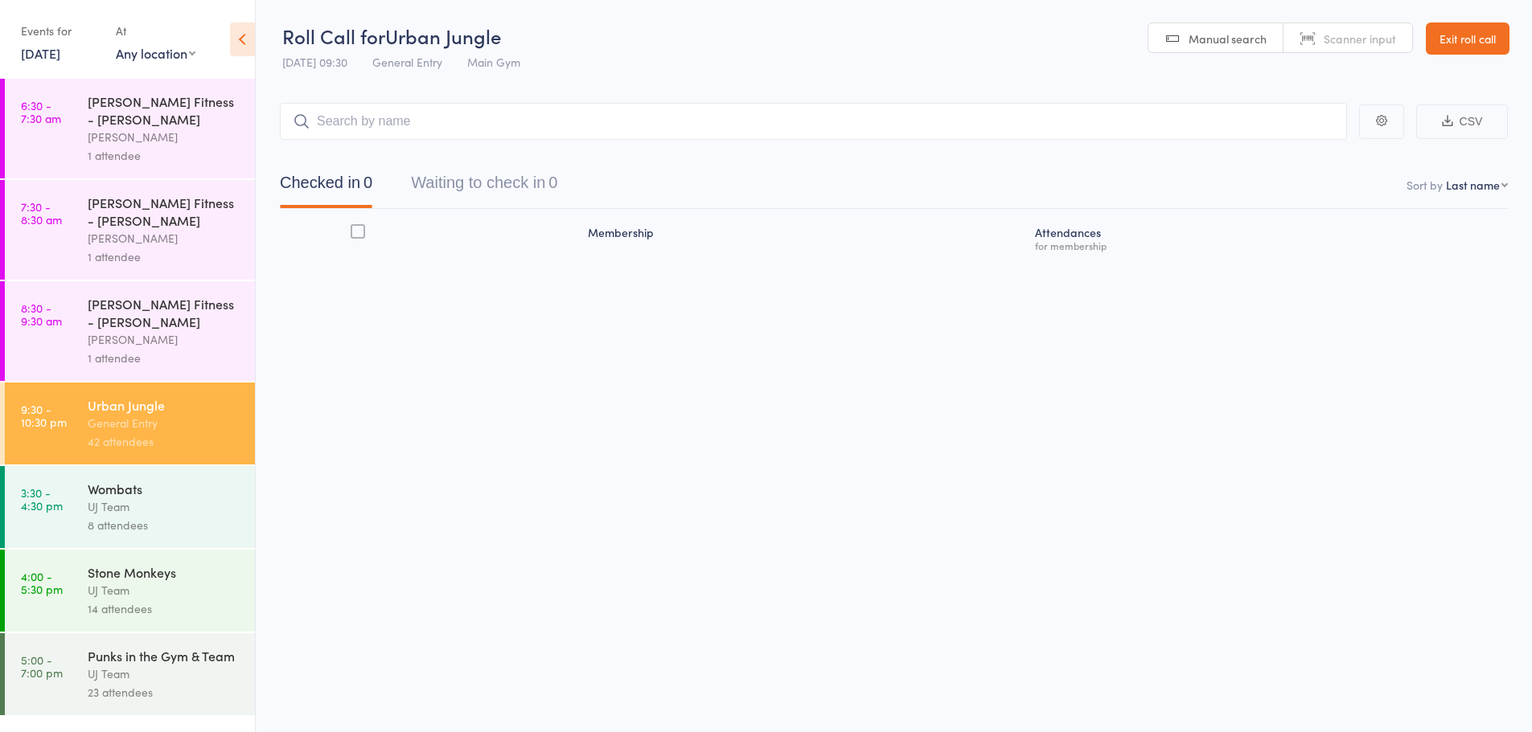
click at [60, 53] on link "15 Oct, 2025" at bounding box center [40, 53] width 39 height 18
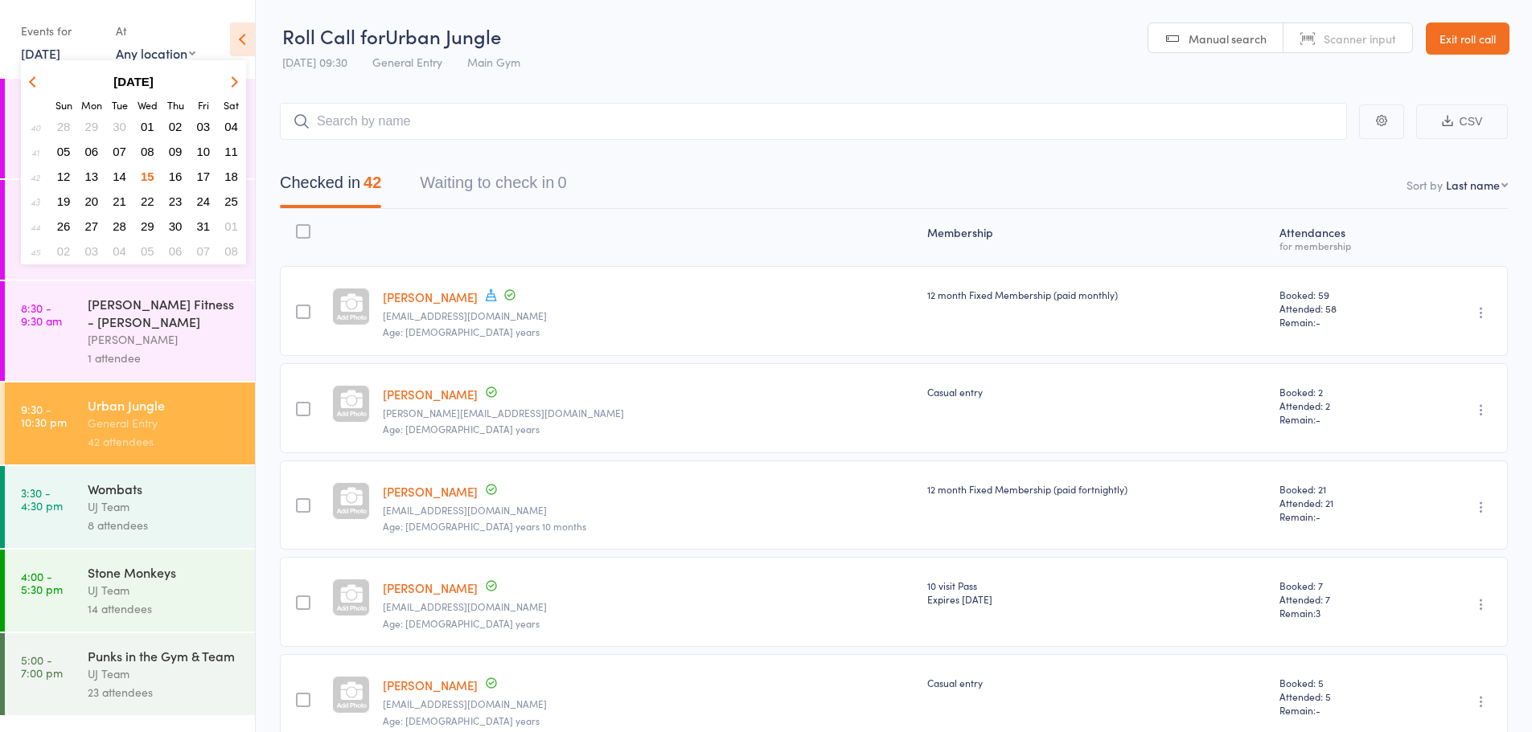
click at [172, 150] on span "09" at bounding box center [176, 152] width 14 height 14
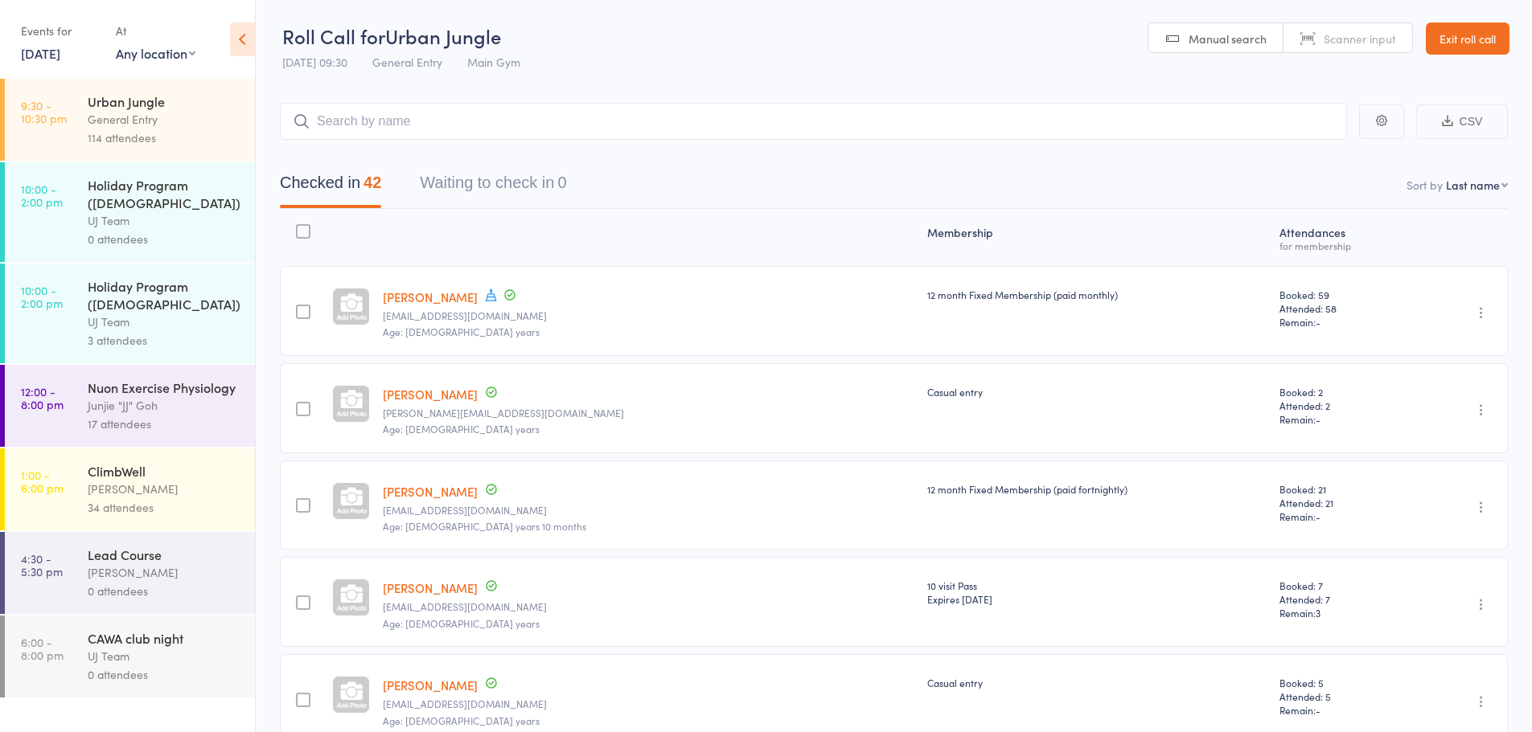
click at [121, 129] on div "114 attendees" at bounding box center [165, 138] width 154 height 18
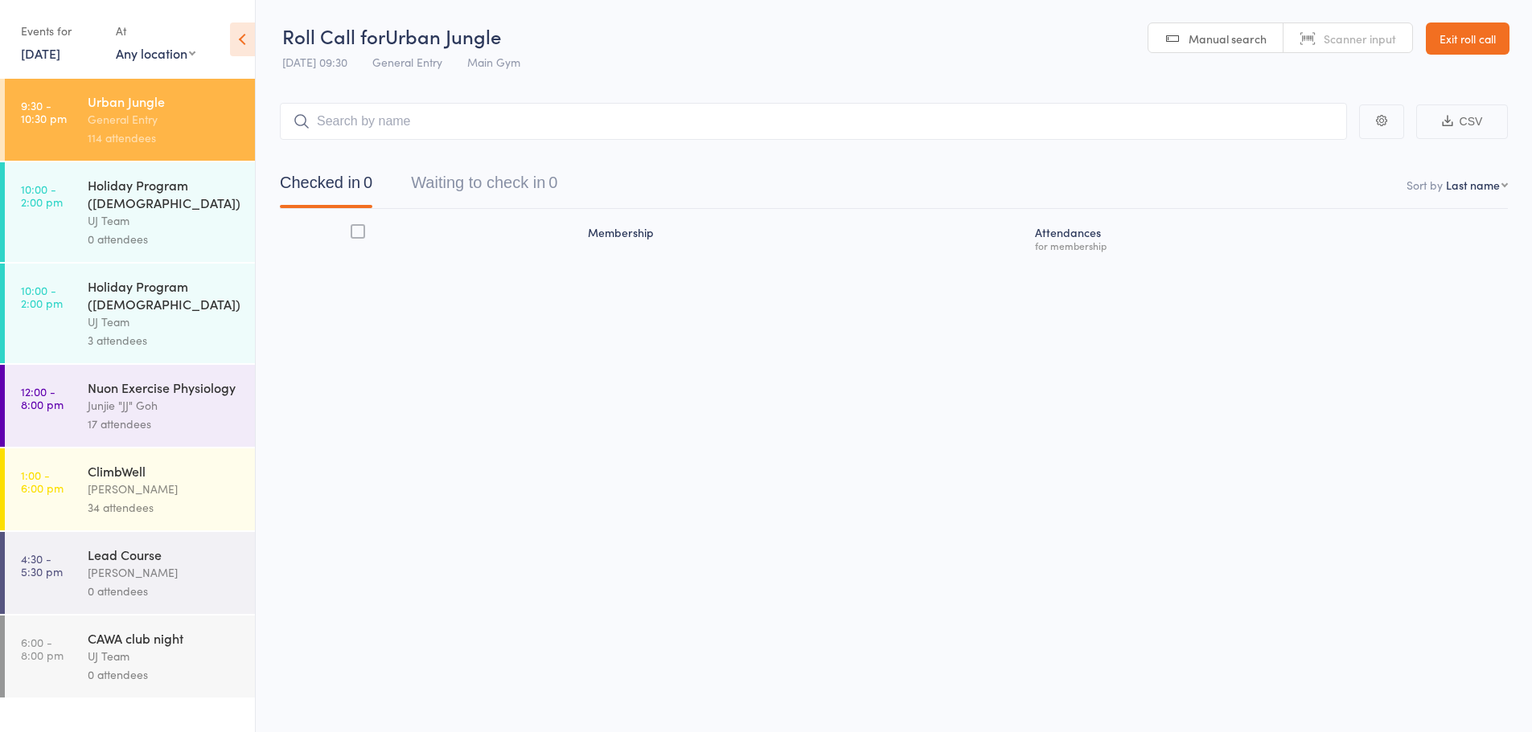
click at [1491, 185] on select "First name Last name Birthday today? Behind on payments? Check in time Next pay…" at bounding box center [1477, 185] width 62 height 16
select select "4"
click at [1446, 177] on select "First name Last name Birthday today? Behind on payments? Check in time Next pay…" at bounding box center [1477, 185] width 62 height 16
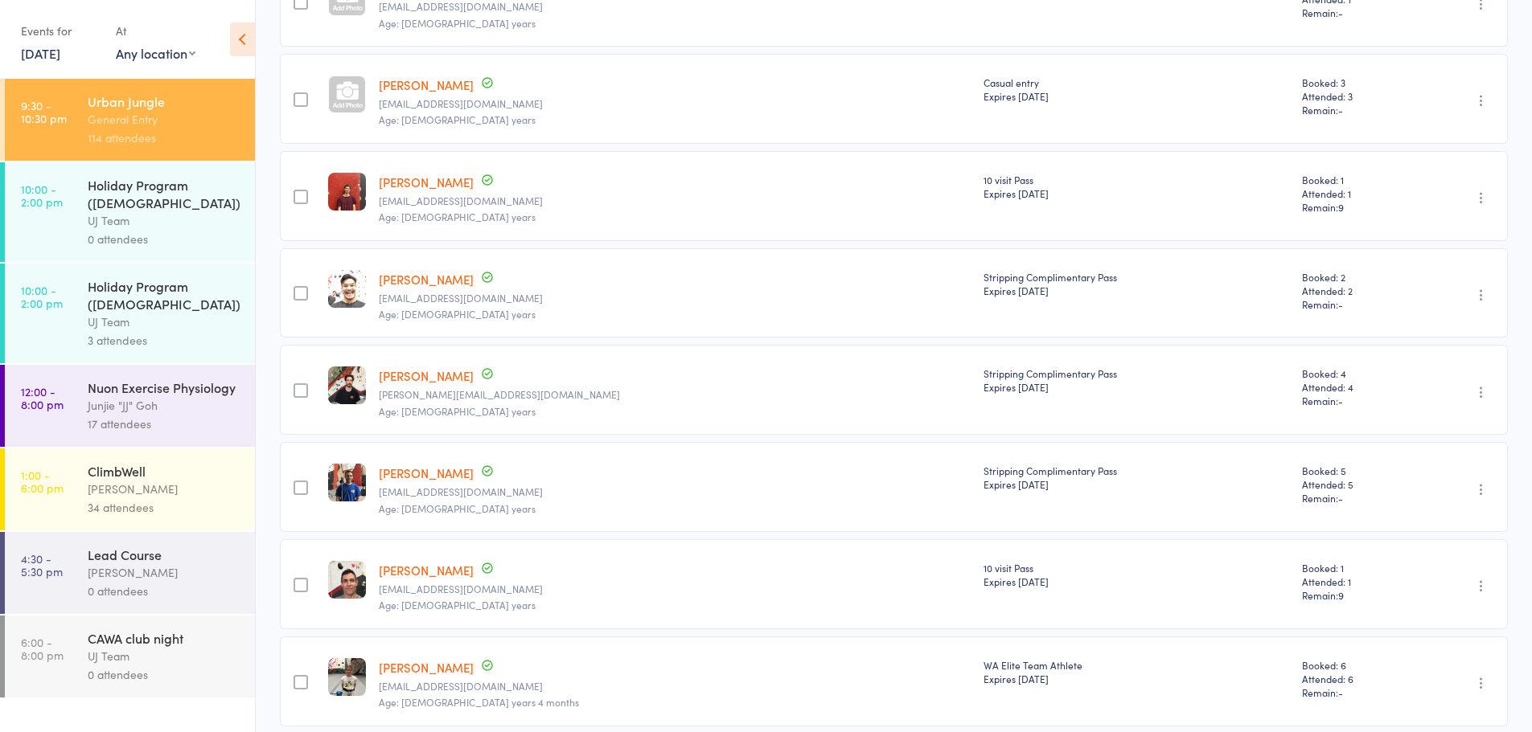
scroll to position [1286, 0]
